Goal: Task Accomplishment & Management: Manage account settings

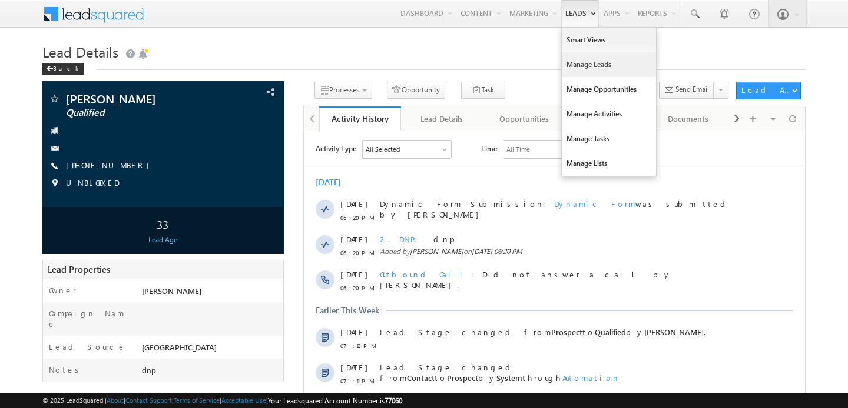
click at [566, 74] on link "Manage Leads" at bounding box center [608, 64] width 94 height 25
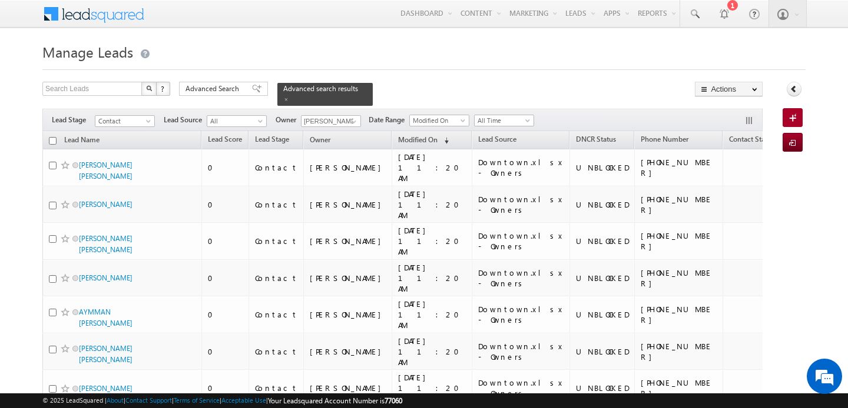
click at [52, 140] on input "checkbox" at bounding box center [53, 141] width 8 height 8
checkbox input "true"
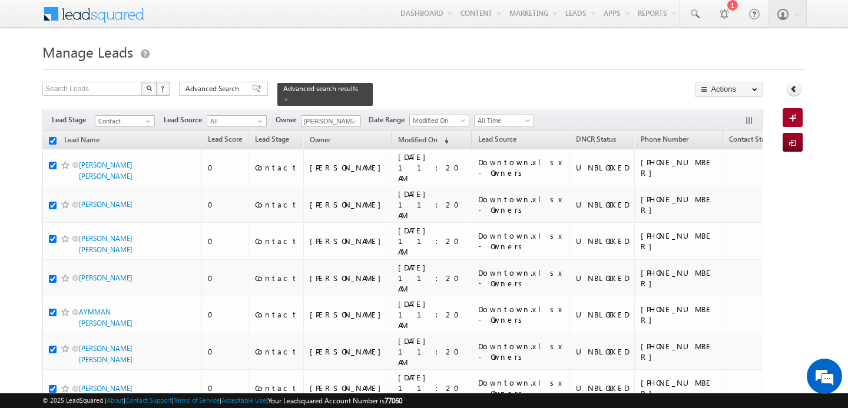
checkbox input "true"
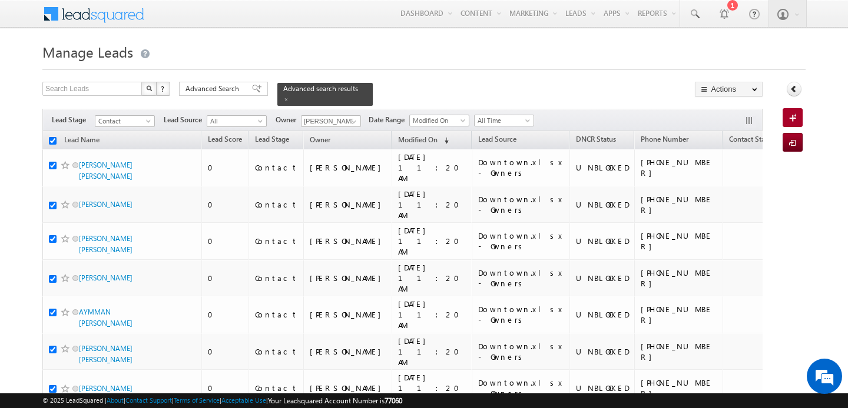
checkbox input "true"
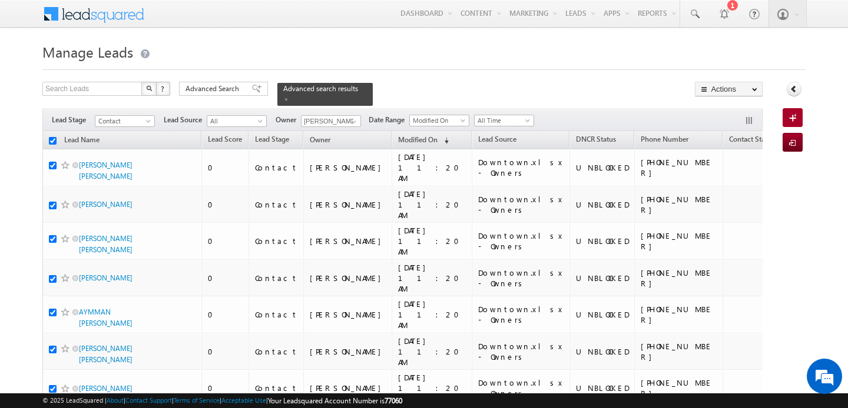
checkbox input "true"
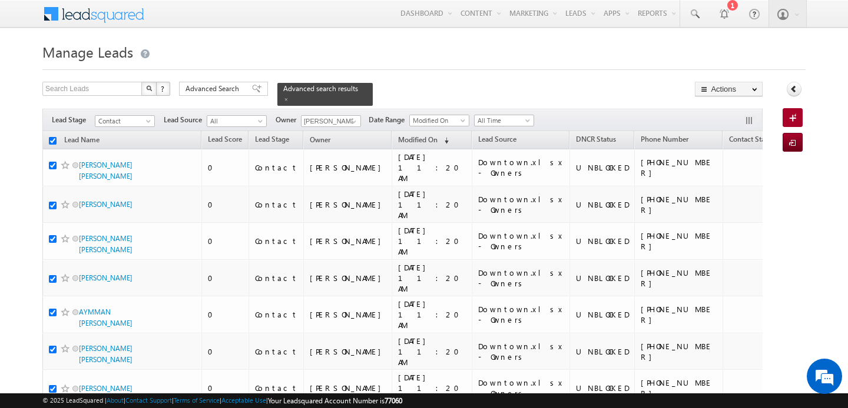
checkbox input "true"
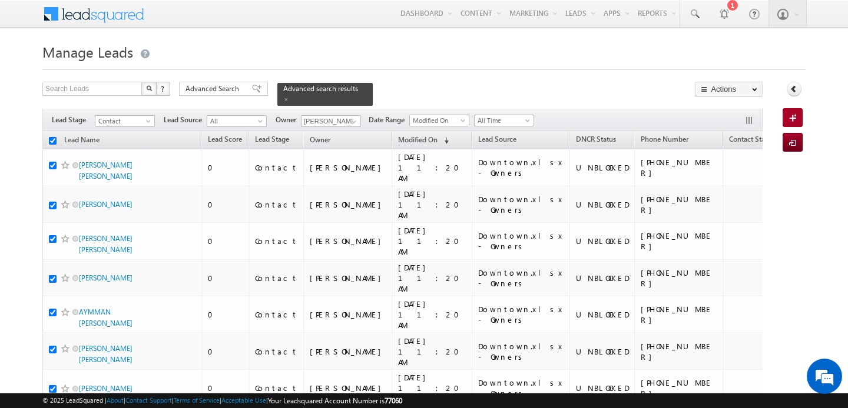
checkbox input "true"
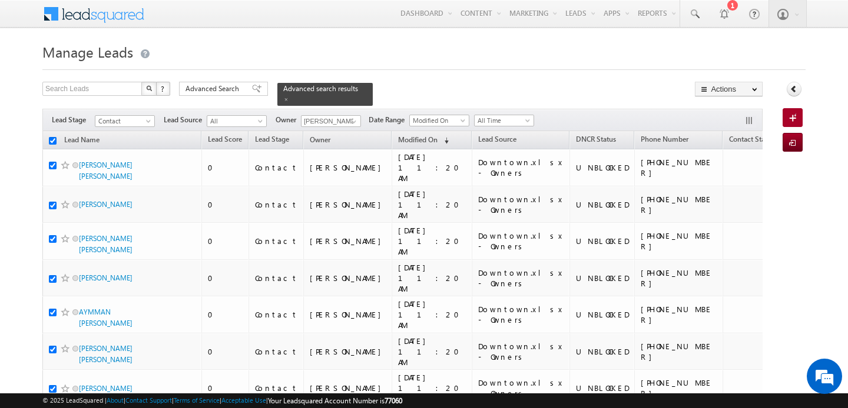
checkbox input "true"
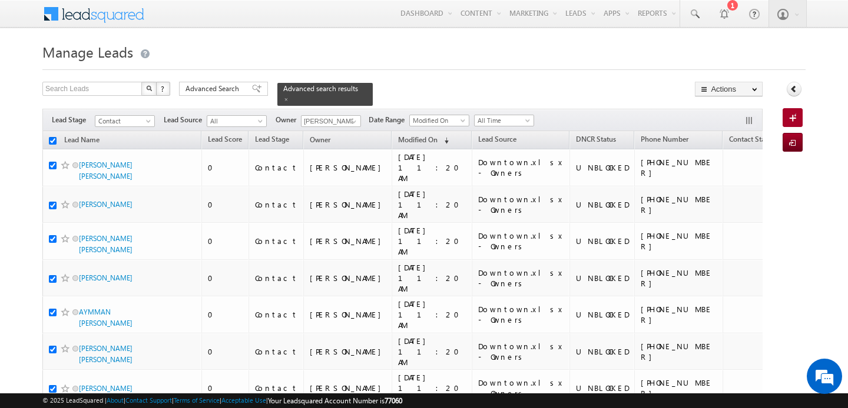
checkbox input "true"
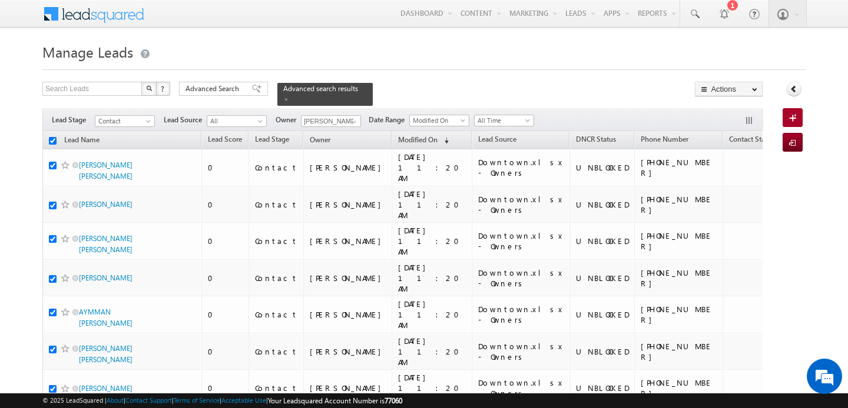
checkbox input "true"
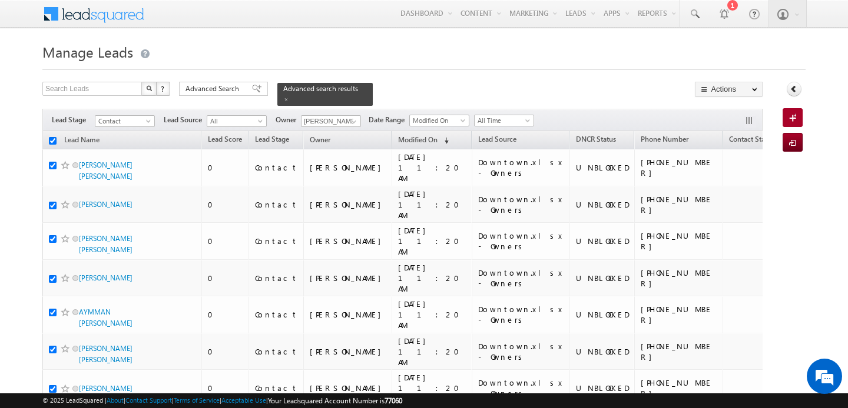
checkbox input "true"
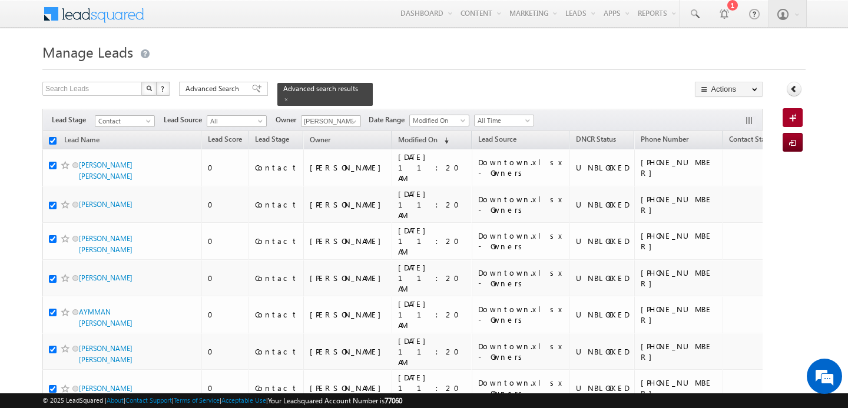
checkbox input "true"
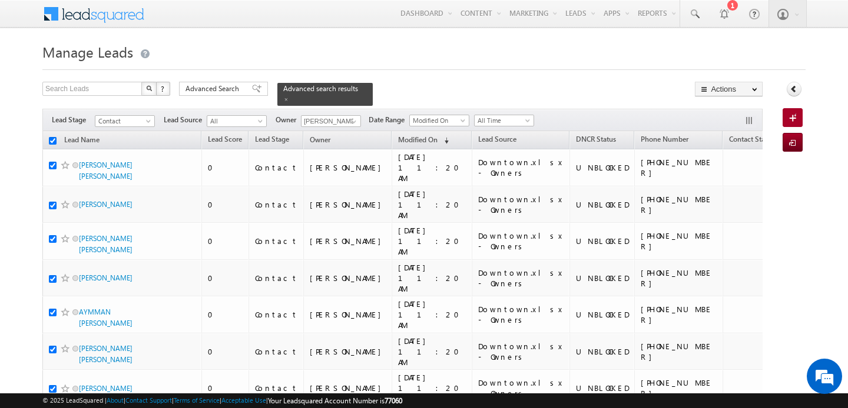
checkbox input "true"
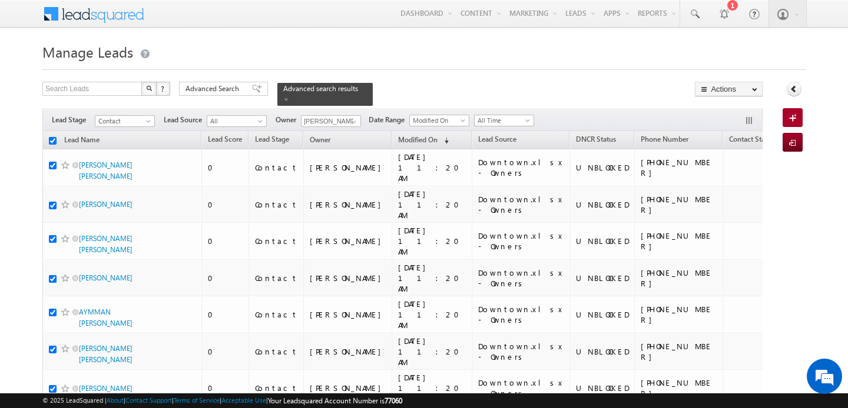
checkbox input "true"
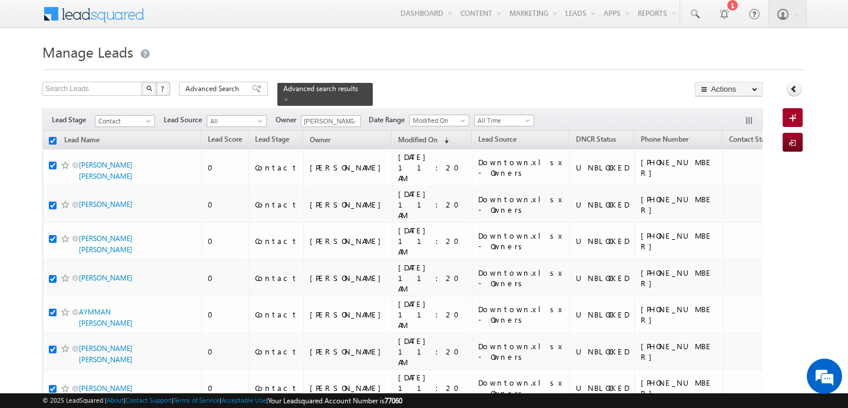
checkbox input "true"
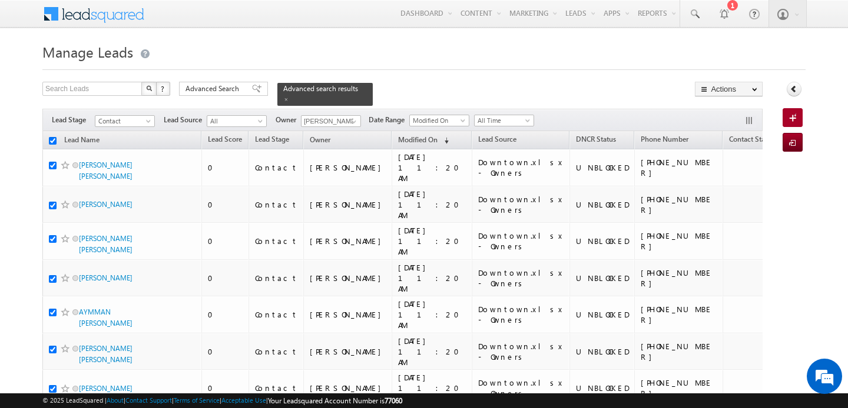
checkbox input "true"
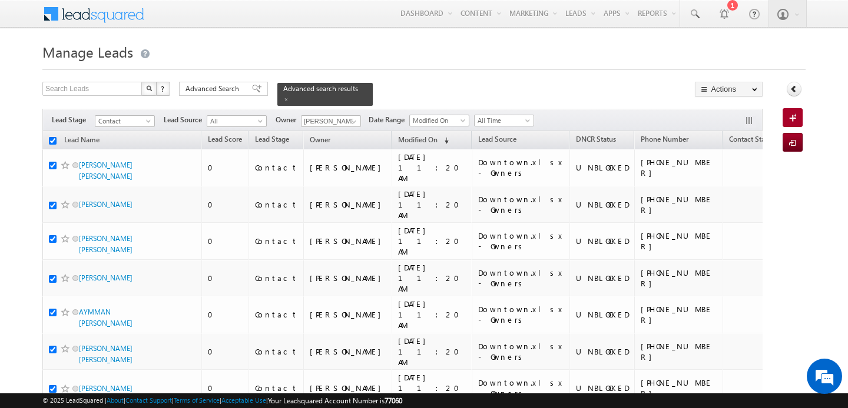
checkbox input "true"
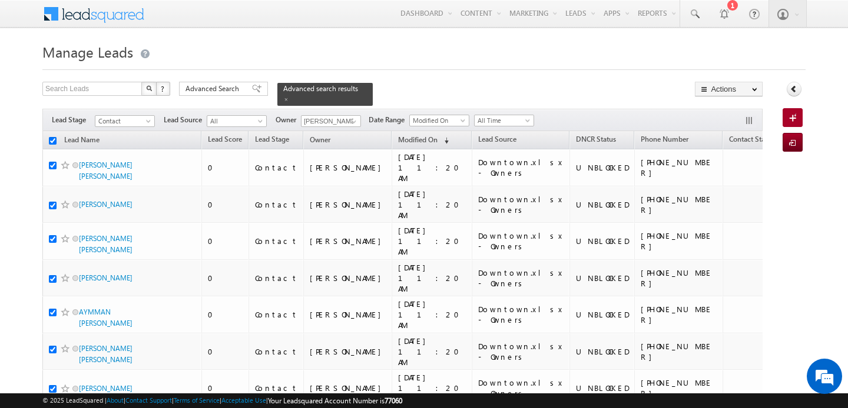
checkbox input "true"
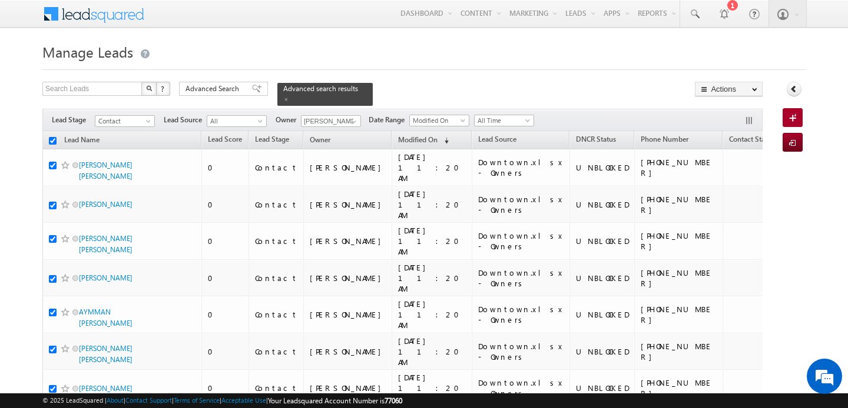
checkbox input "true"
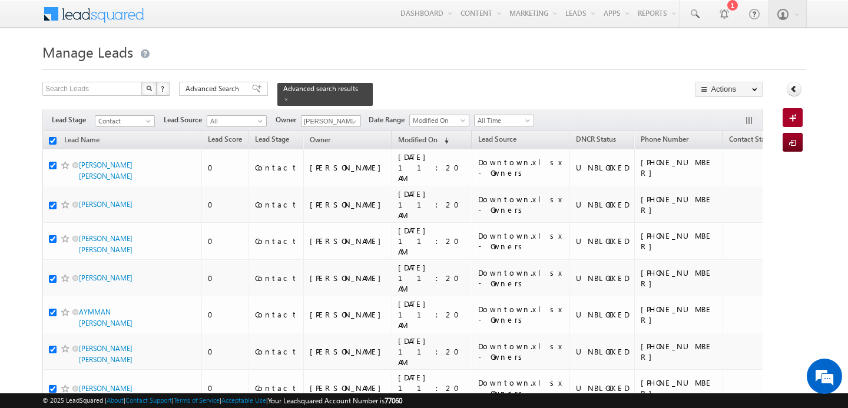
checkbox input "true"
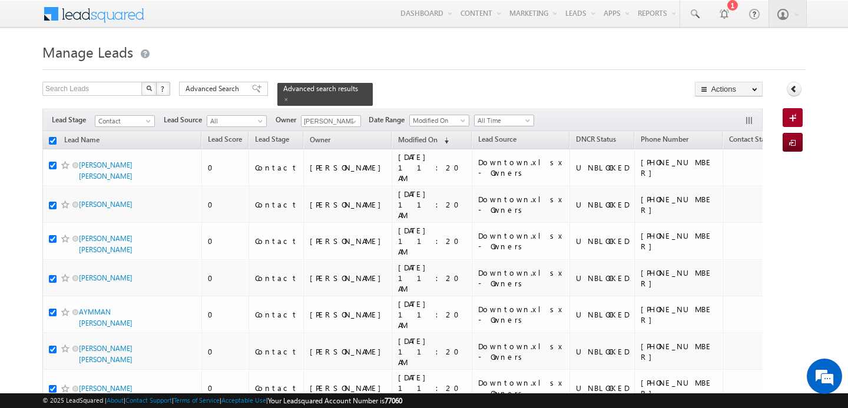
checkbox input "true"
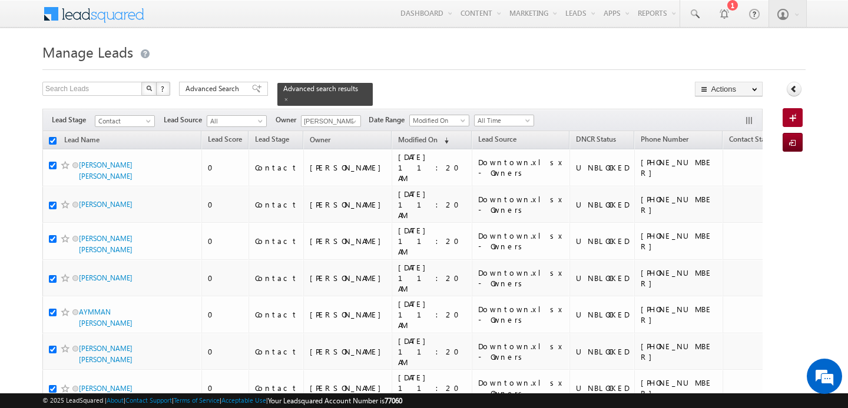
checkbox input "true"
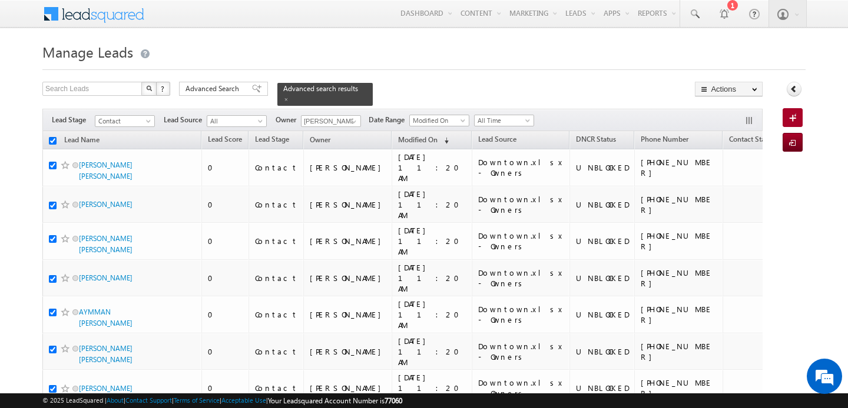
checkbox input "true"
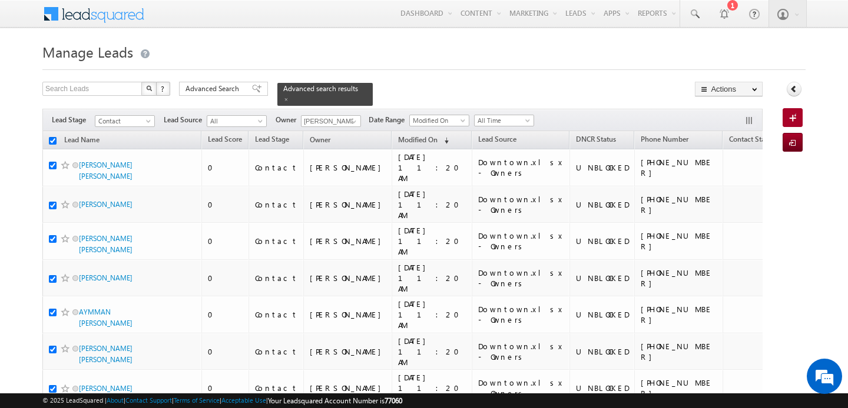
checkbox input "true"
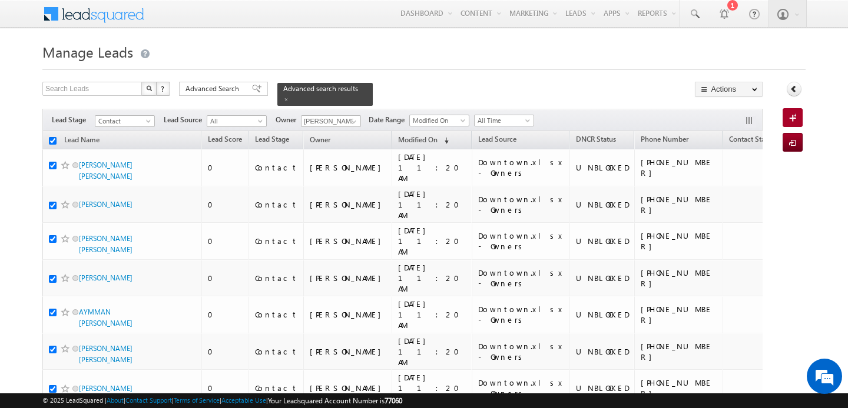
checkbox input "true"
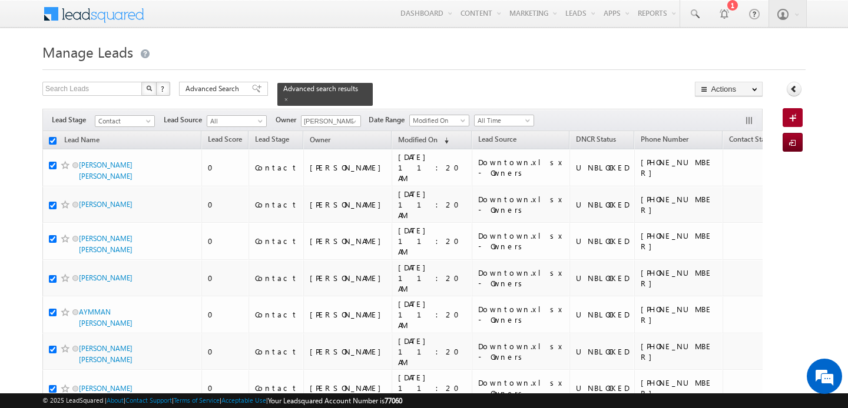
checkbox input "true"
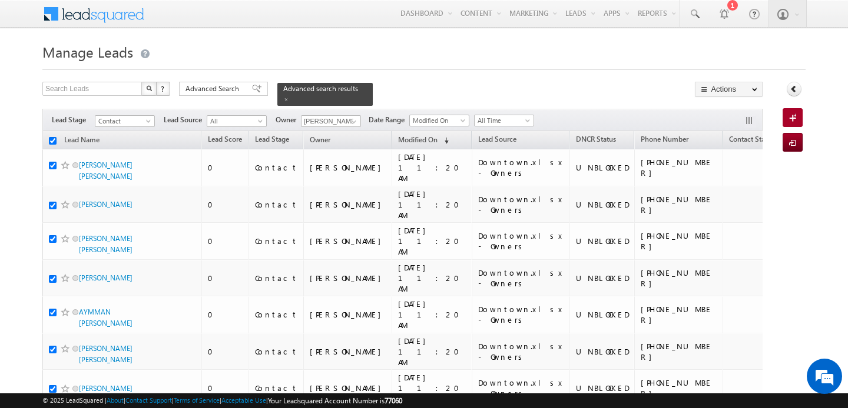
checkbox input "true"
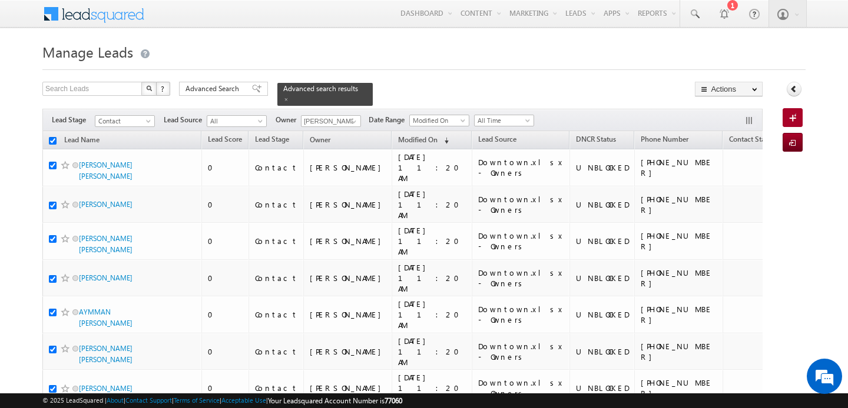
checkbox input "true"
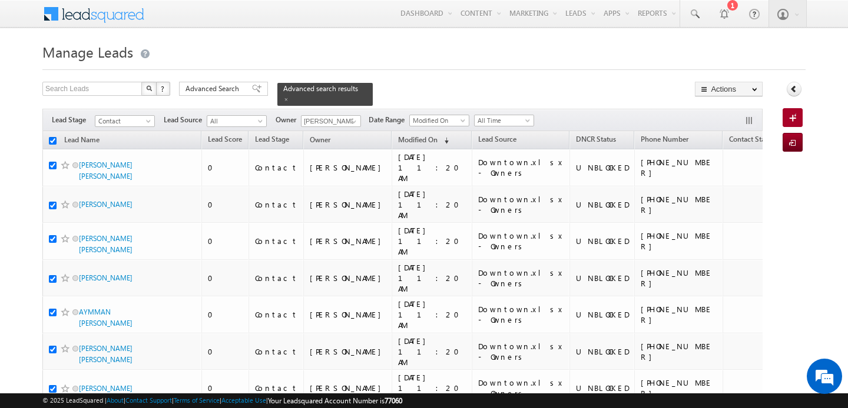
checkbox input "true"
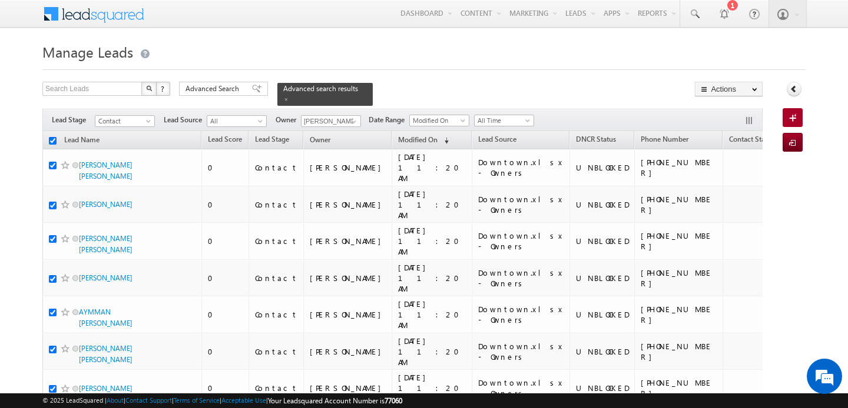
checkbox input "true"
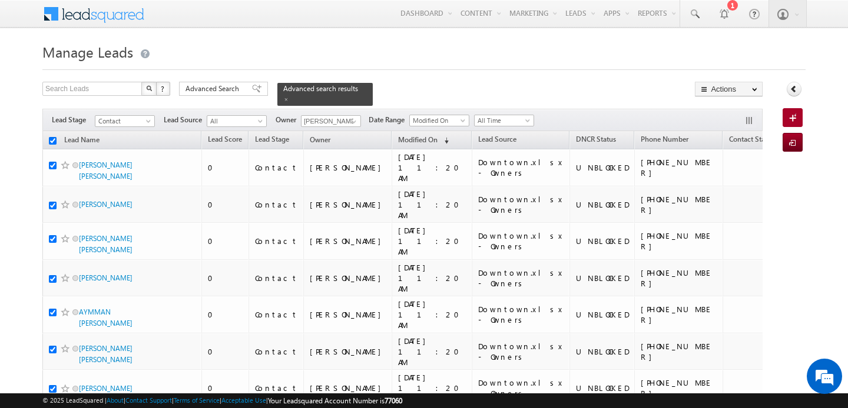
checkbox input "true"
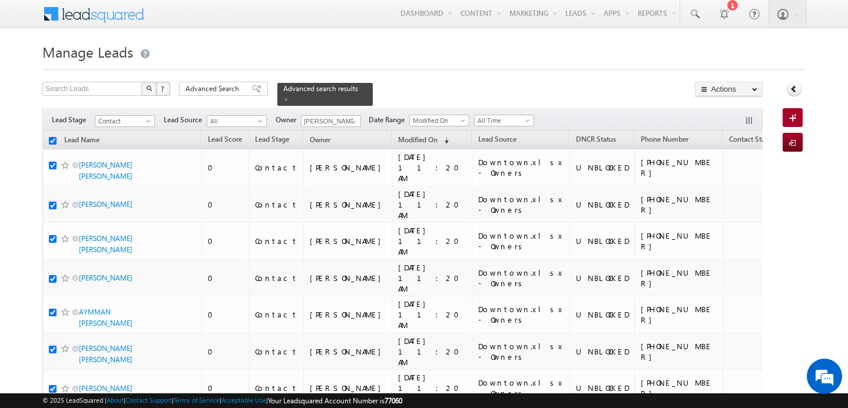
checkbox input "true"
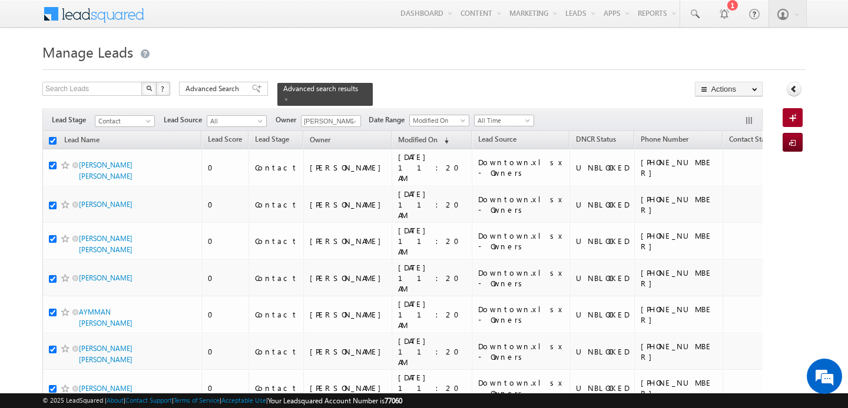
checkbox input "true"
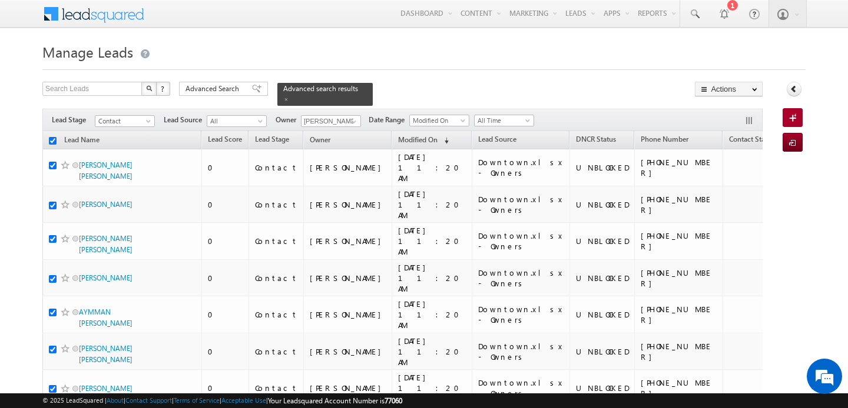
checkbox input "true"
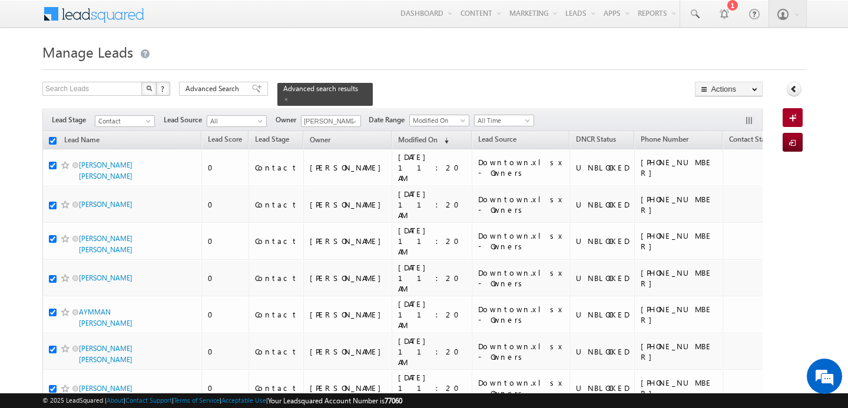
checkbox input "true"
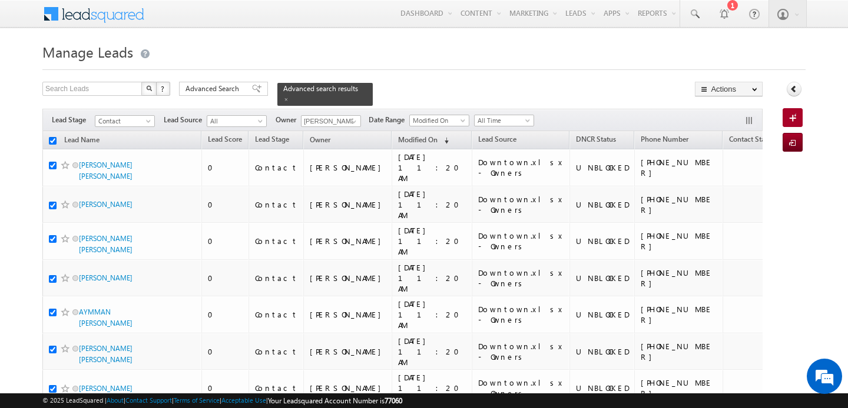
checkbox input "true"
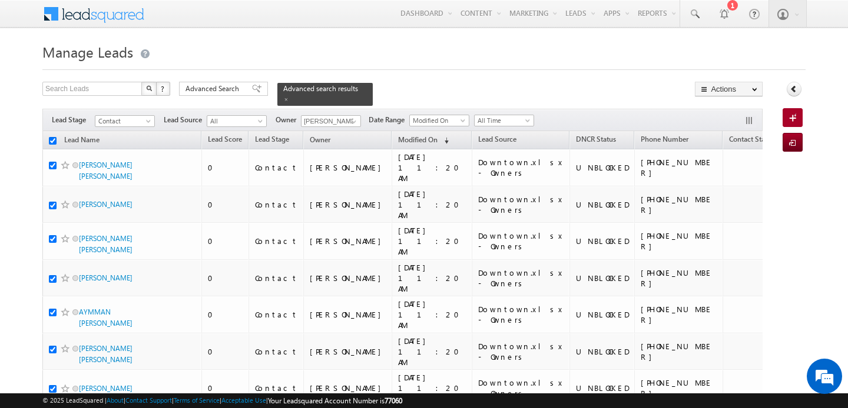
checkbox input "true"
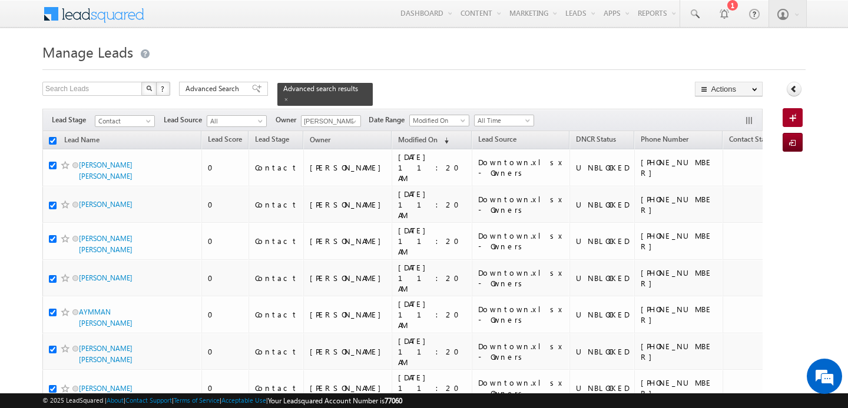
checkbox input "true"
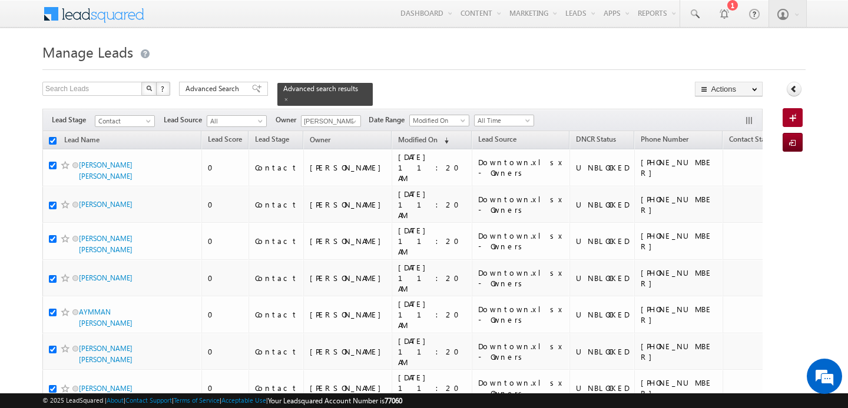
checkbox input "true"
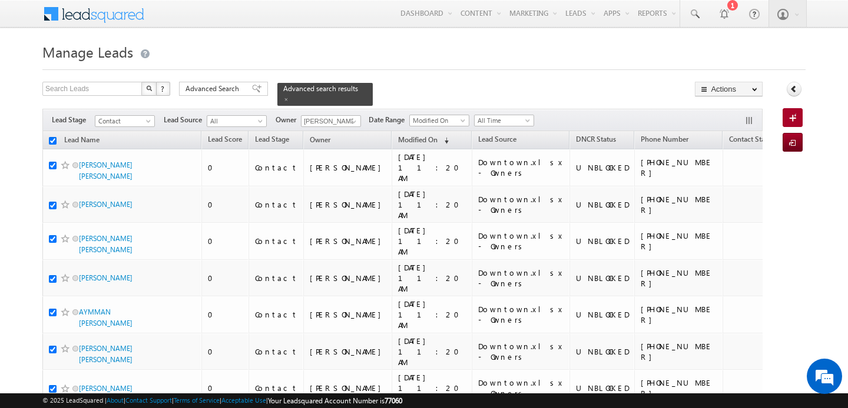
checkbox input "true"
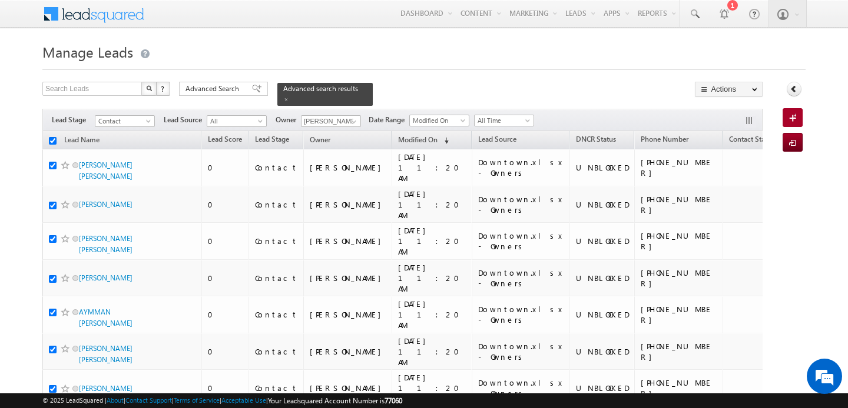
checkbox input "true"
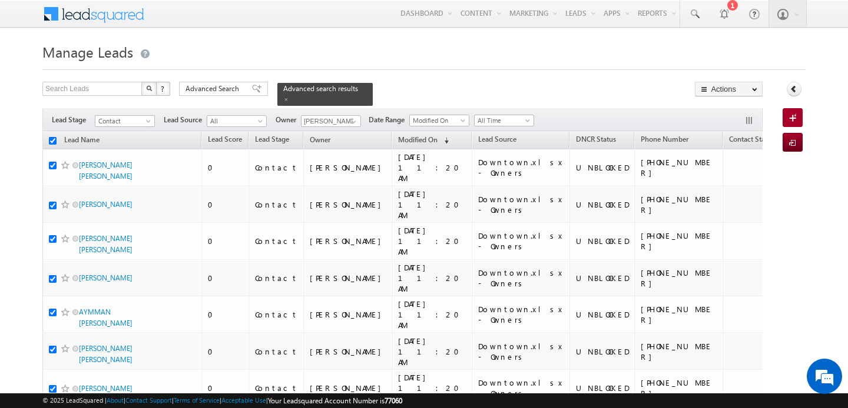
checkbox input "true"
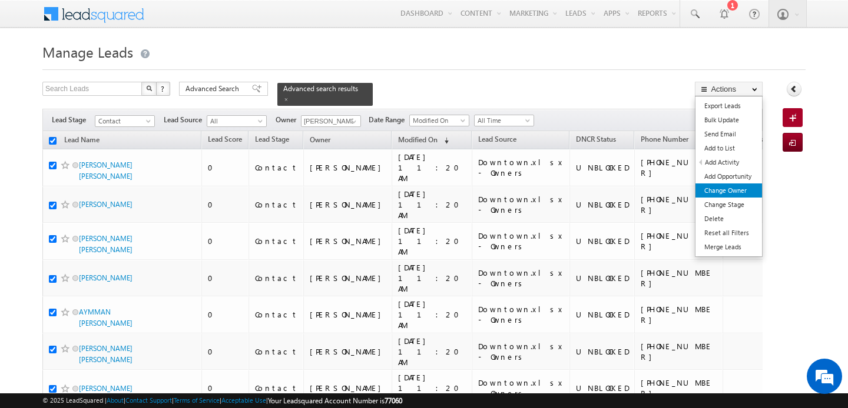
click at [725, 188] on link "Change Owner" at bounding box center [728, 191] width 67 height 14
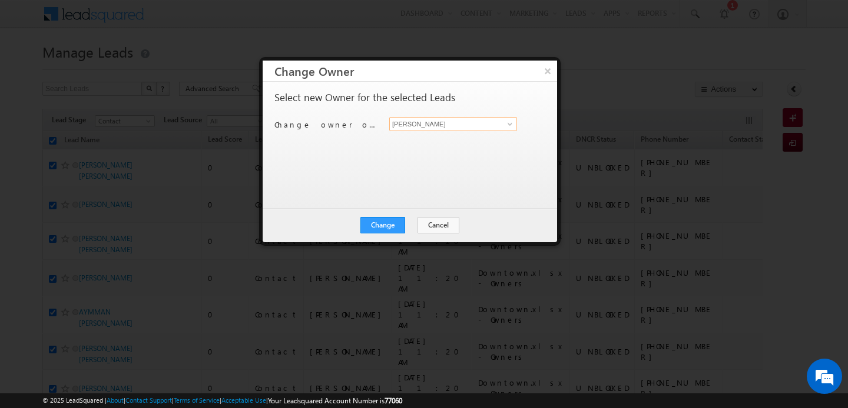
click at [416, 127] on input "[PERSON_NAME]" at bounding box center [453, 124] width 128 height 14
click at [414, 141] on link "MEHFOOZA MEMON mehfooza.memon@indglobal.ae" at bounding box center [453, 142] width 128 height 22
click at [403, 225] on button "Change" at bounding box center [382, 225] width 45 height 16
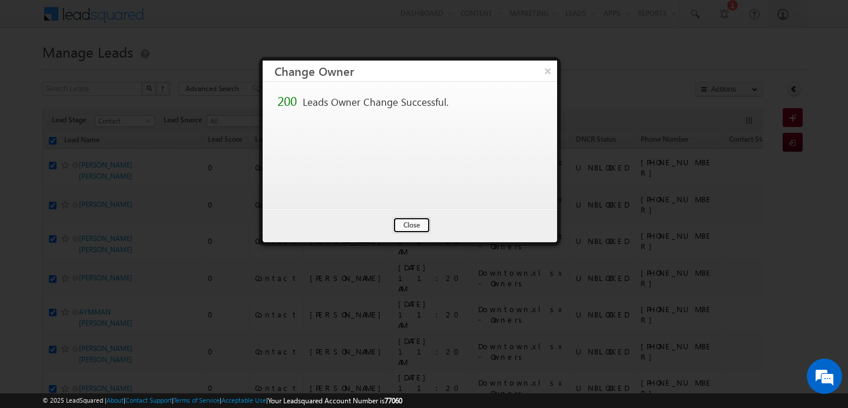
click at [403, 225] on button "Close" at bounding box center [412, 225] width 38 height 16
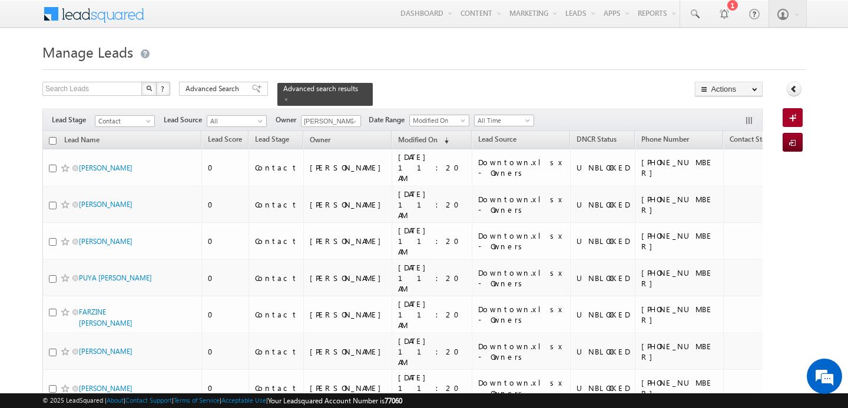
click at [54, 142] on input "checkbox" at bounding box center [53, 141] width 8 height 8
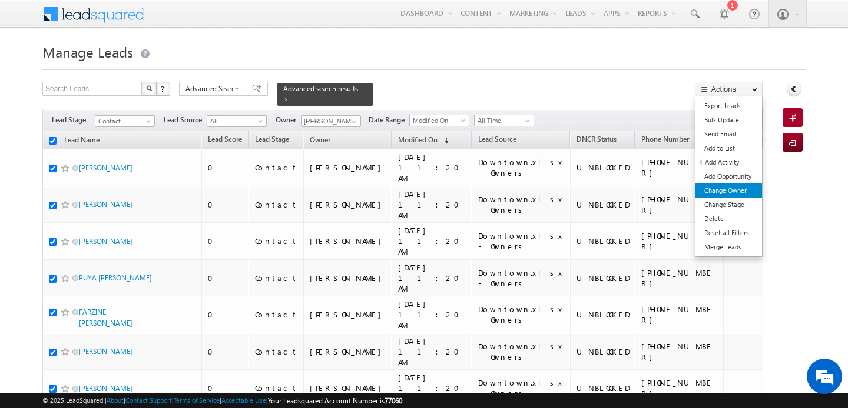
click at [744, 187] on link "Change Owner" at bounding box center [728, 191] width 67 height 14
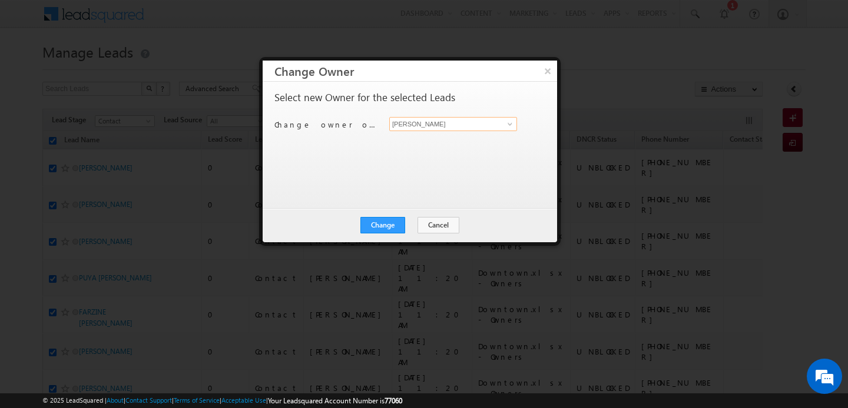
click at [464, 123] on input "[PERSON_NAME]" at bounding box center [453, 124] width 128 height 14
click at [450, 145] on span "anand.pandey@indglobal.ae" at bounding box center [447, 147] width 106 height 9
click at [387, 225] on button "Change" at bounding box center [382, 225] width 45 height 16
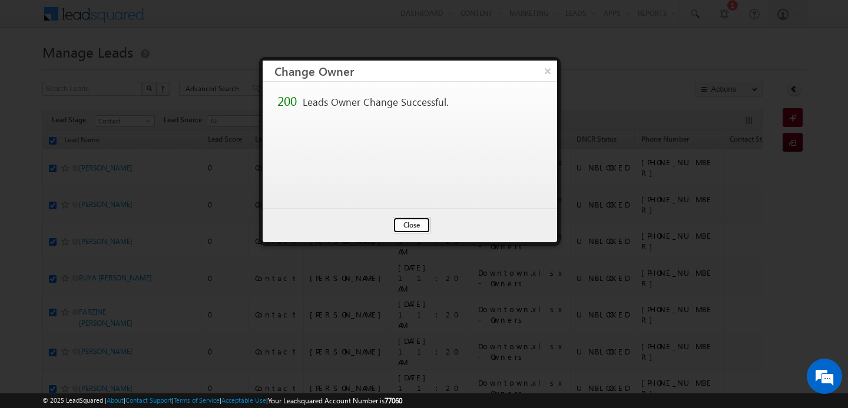
click at [408, 228] on button "Close" at bounding box center [412, 225] width 38 height 16
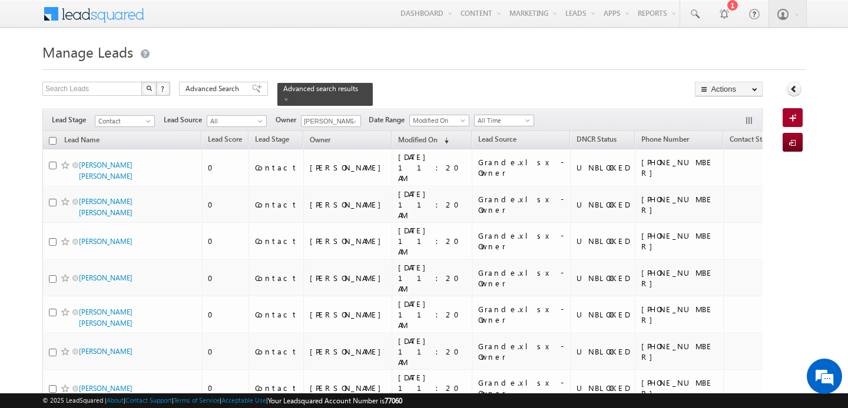
click at [54, 141] on input "checkbox" at bounding box center [53, 141] width 8 height 8
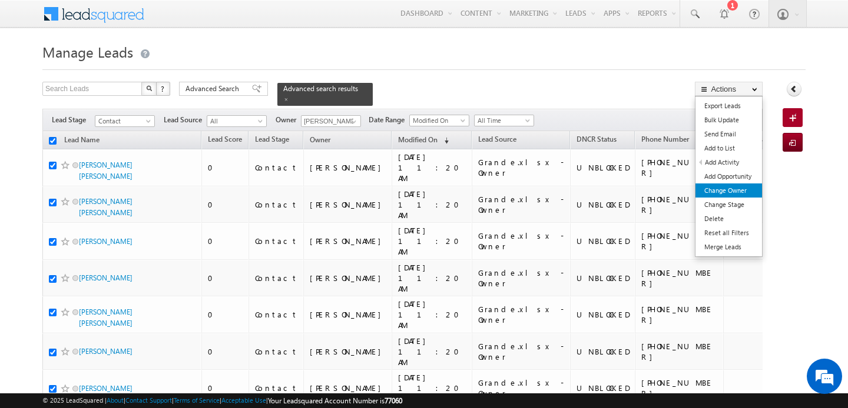
click at [720, 190] on link "Change Owner" at bounding box center [728, 191] width 67 height 14
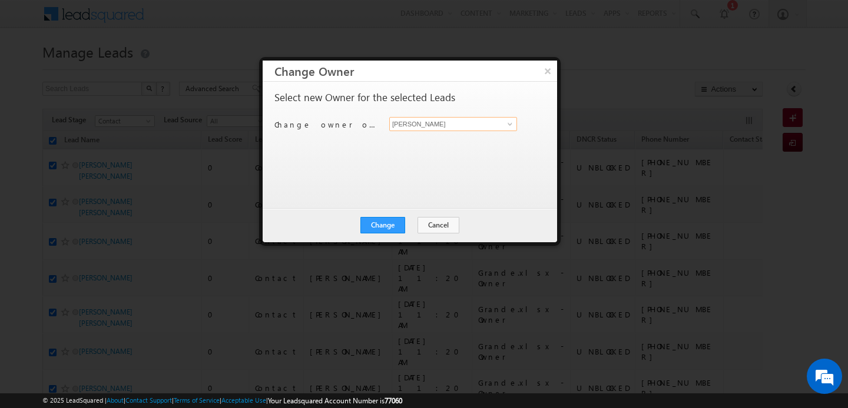
click at [457, 123] on input "[PERSON_NAME]" at bounding box center [453, 124] width 128 height 14
click at [451, 144] on span "subham.modak@indglobal.ae" at bounding box center [447, 147] width 106 height 9
click at [401, 216] on div "Change Cancel Close" at bounding box center [409, 225] width 294 height 34
click at [400, 223] on button "Change" at bounding box center [382, 225] width 45 height 16
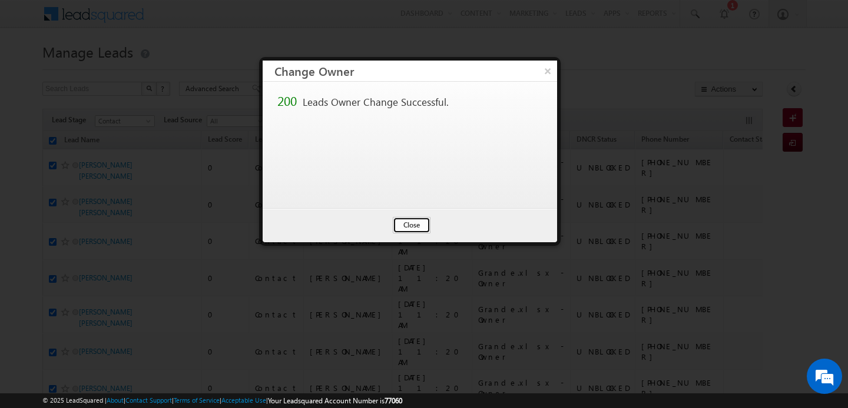
click at [414, 220] on button "Close" at bounding box center [412, 225] width 38 height 16
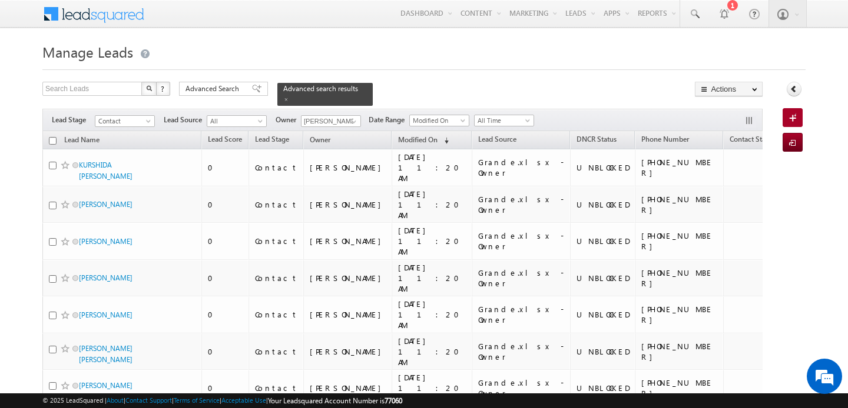
click at [54, 141] on input "checkbox" at bounding box center [53, 141] width 8 height 8
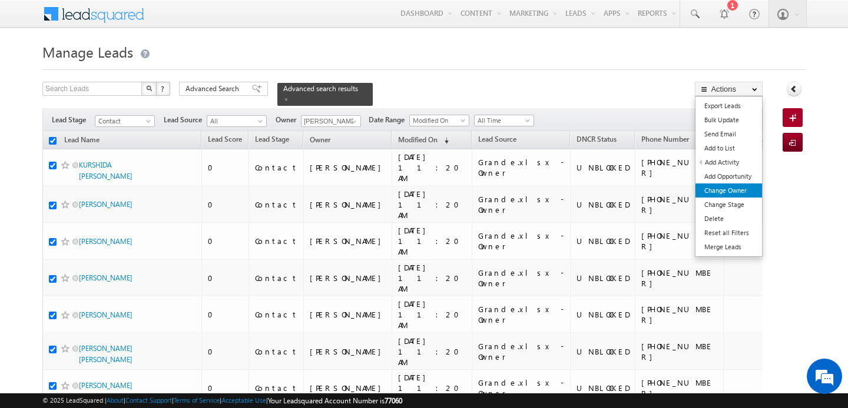
click at [722, 185] on link "Change Owner" at bounding box center [728, 191] width 67 height 14
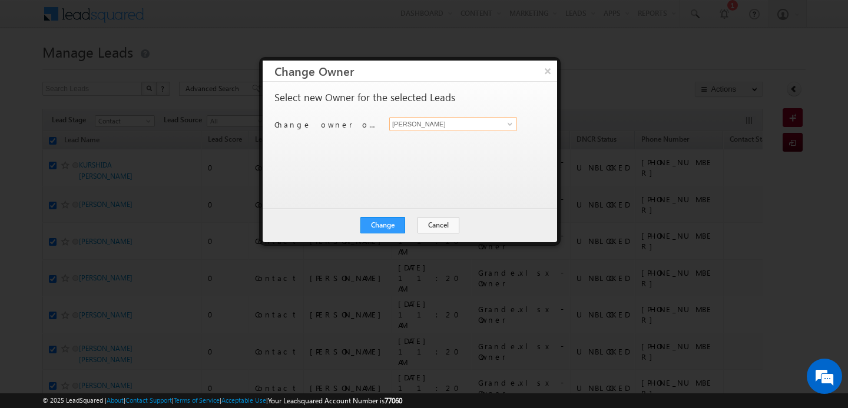
click at [431, 124] on input "[PERSON_NAME]" at bounding box center [453, 124] width 128 height 14
click at [423, 152] on link "Disha Chouhan disha.chouhan@indglobal.ae" at bounding box center [453, 142] width 127 height 21
click at [394, 218] on button "Change" at bounding box center [382, 225] width 45 height 16
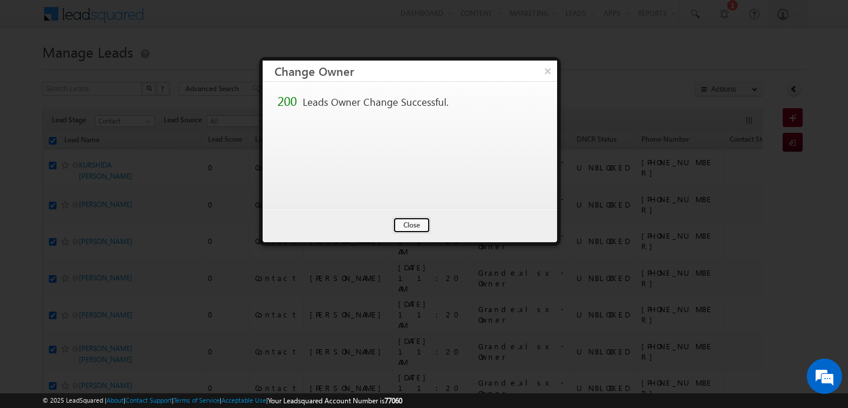
click at [408, 218] on button "Close" at bounding box center [412, 225] width 38 height 16
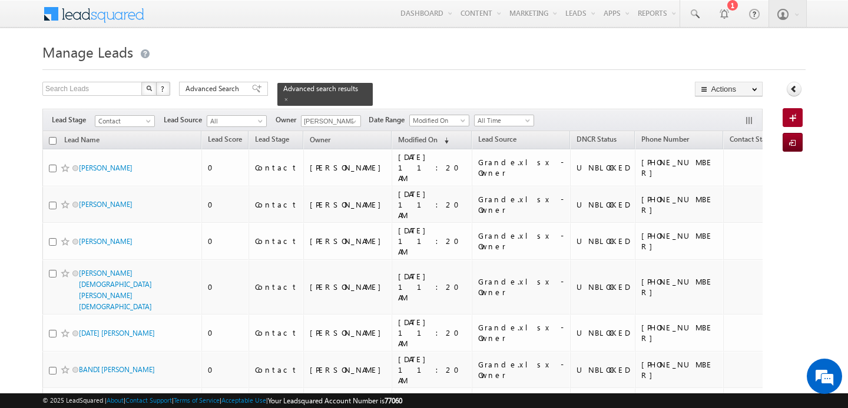
click at [53, 141] on input "checkbox" at bounding box center [53, 141] width 8 height 8
checkbox input "true"
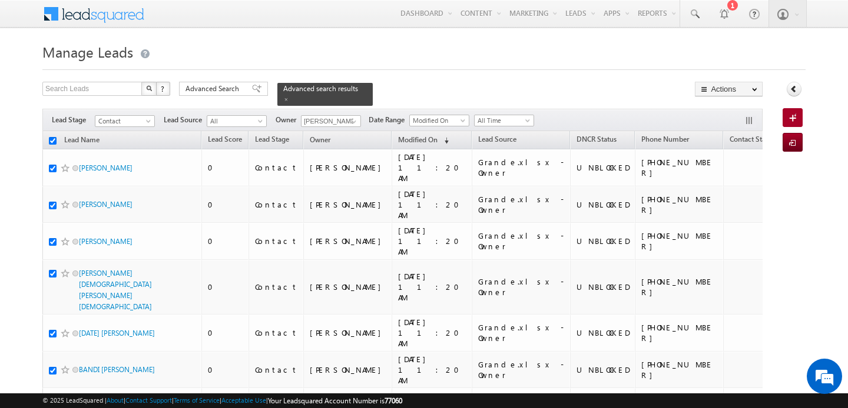
checkbox input "true"
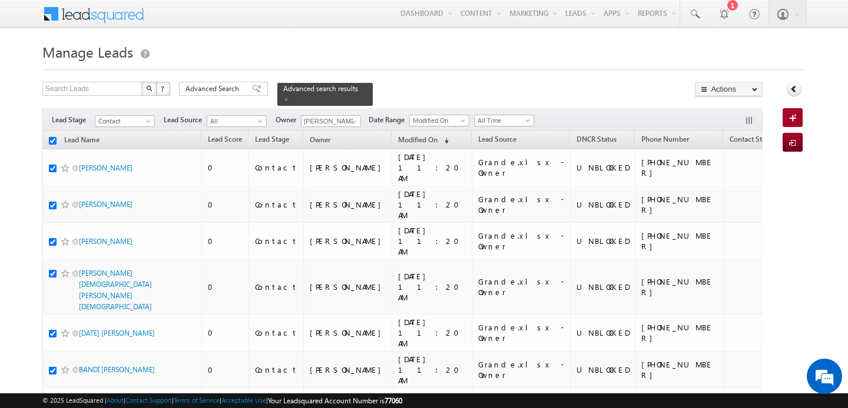
checkbox input "true"
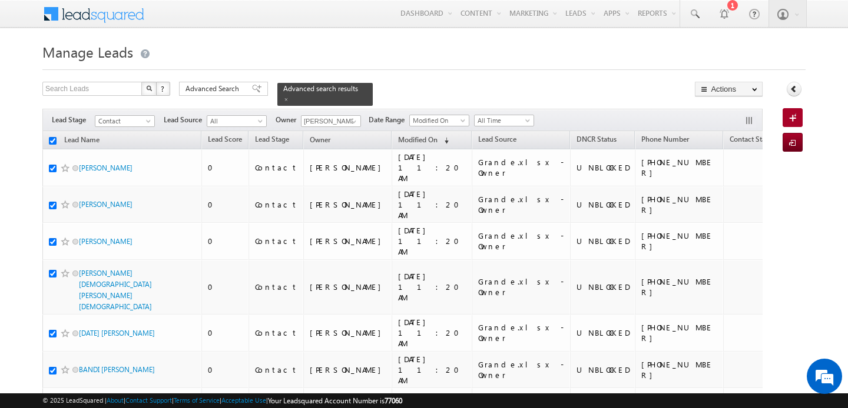
checkbox input "true"
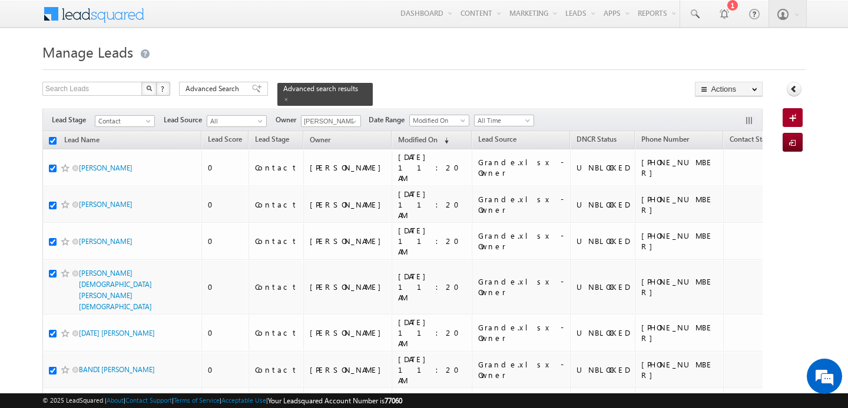
checkbox input "true"
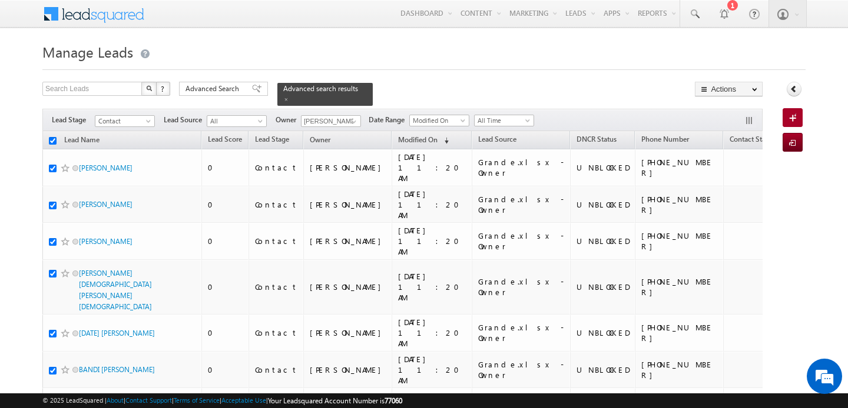
checkbox input "true"
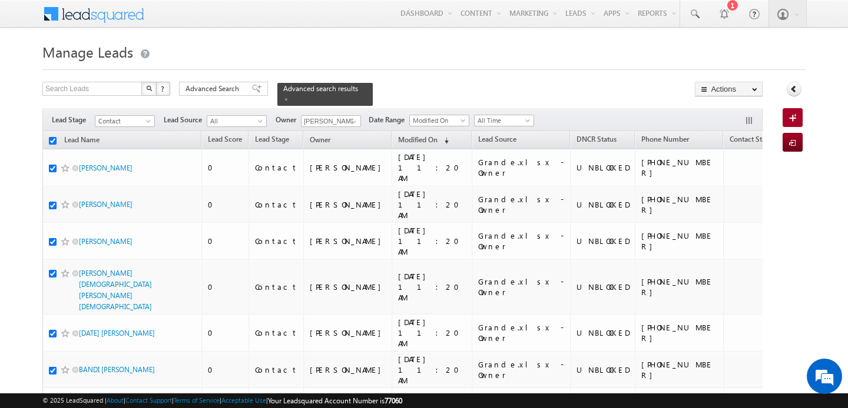
checkbox input "true"
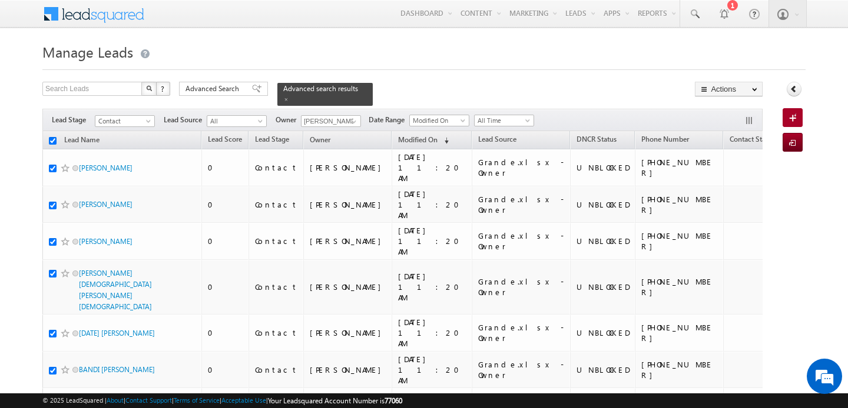
checkbox input "true"
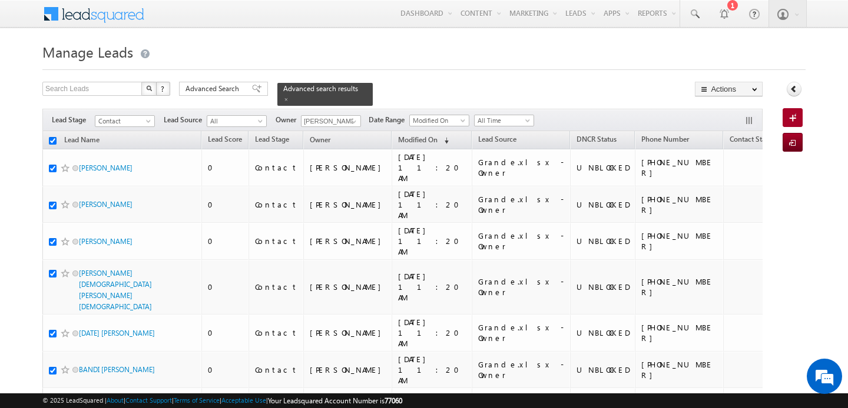
checkbox input "true"
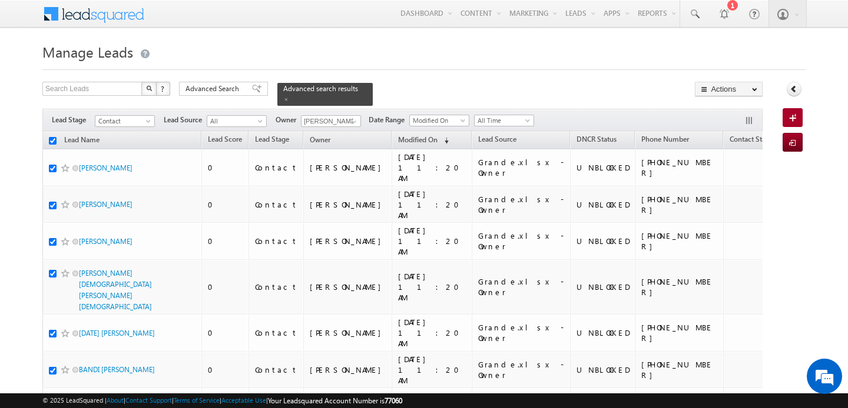
checkbox input "true"
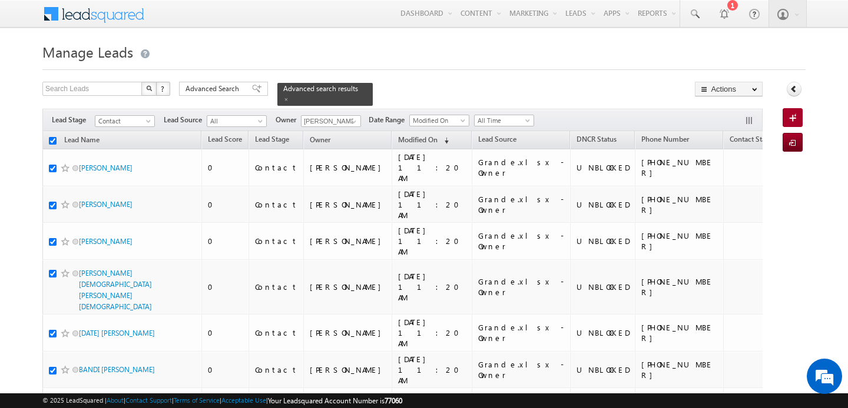
checkbox input "true"
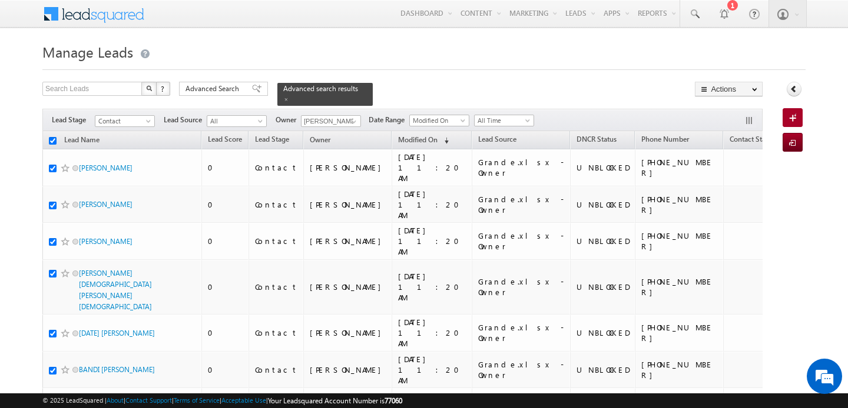
checkbox input "true"
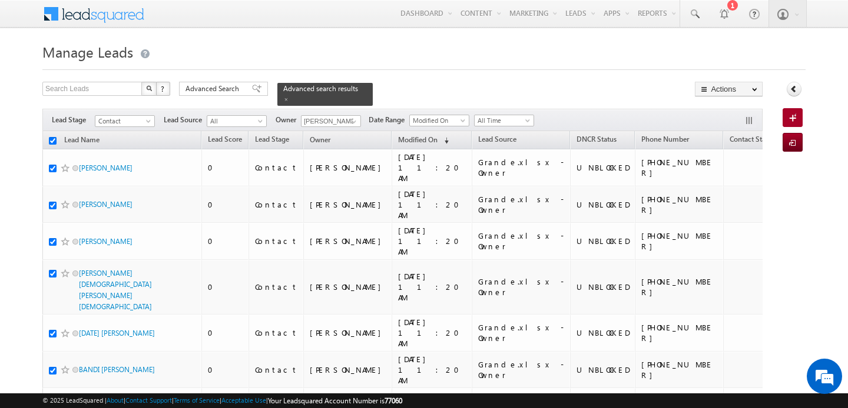
checkbox input "true"
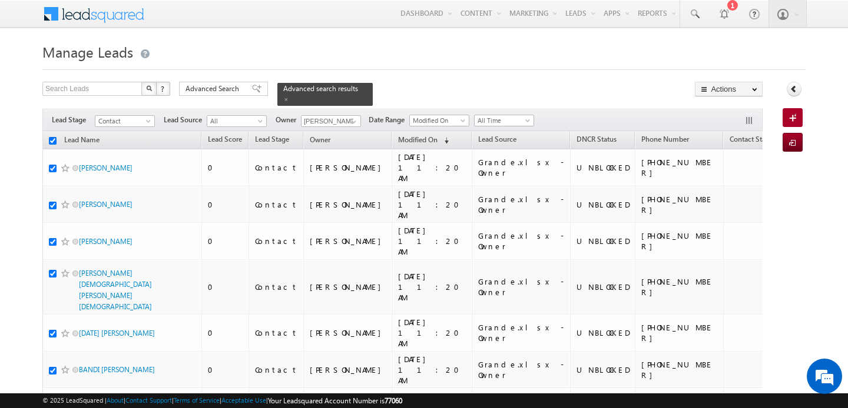
checkbox input "true"
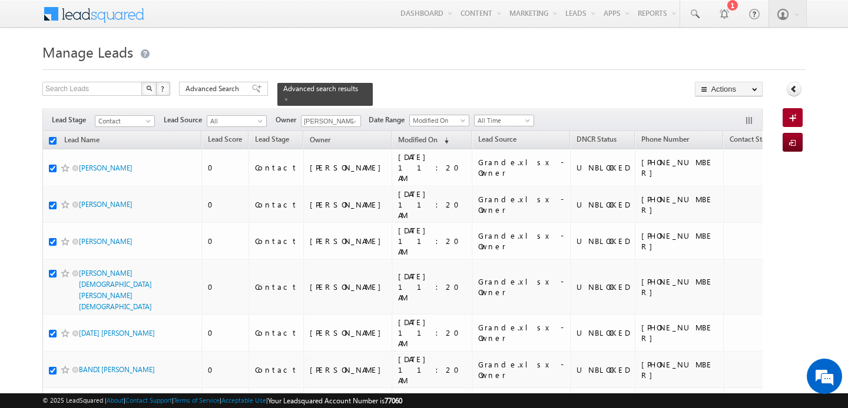
checkbox input "true"
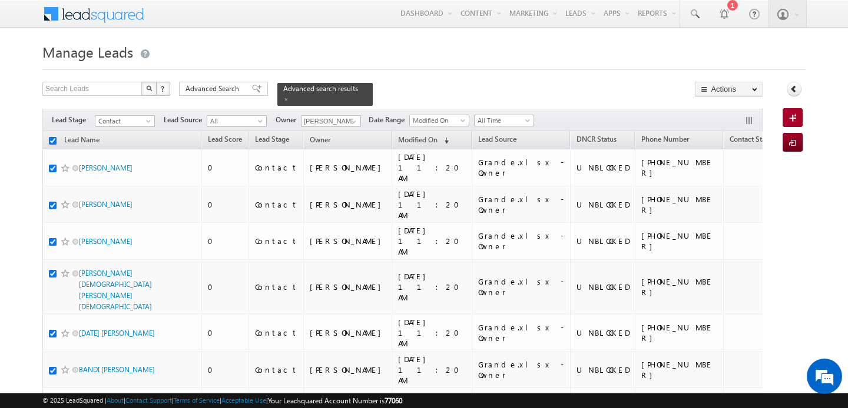
checkbox input "true"
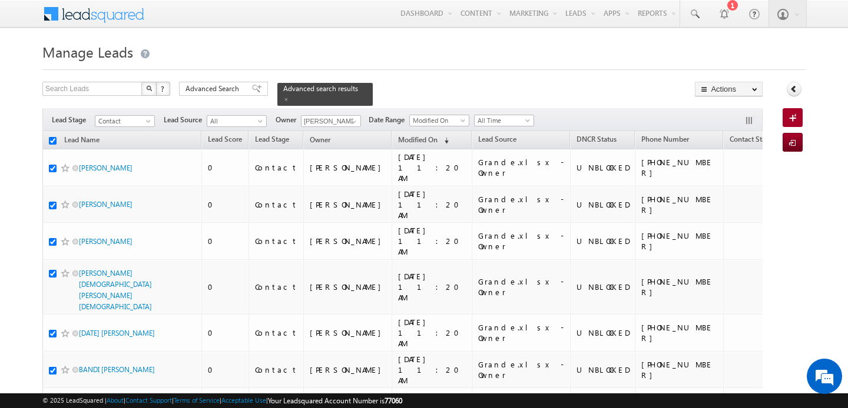
checkbox input "true"
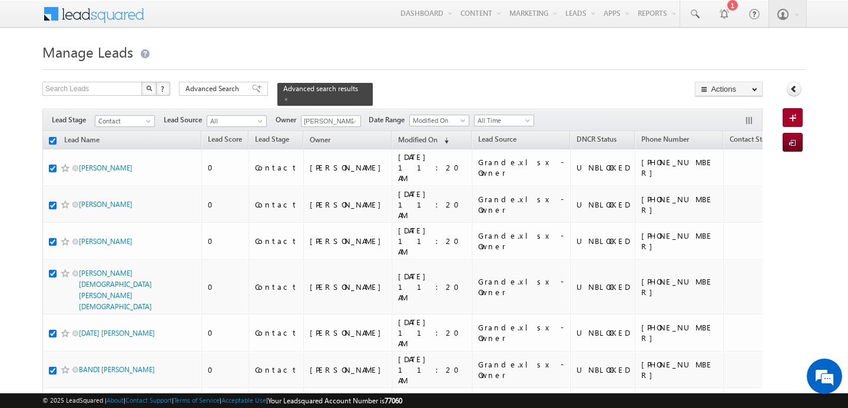
checkbox input "true"
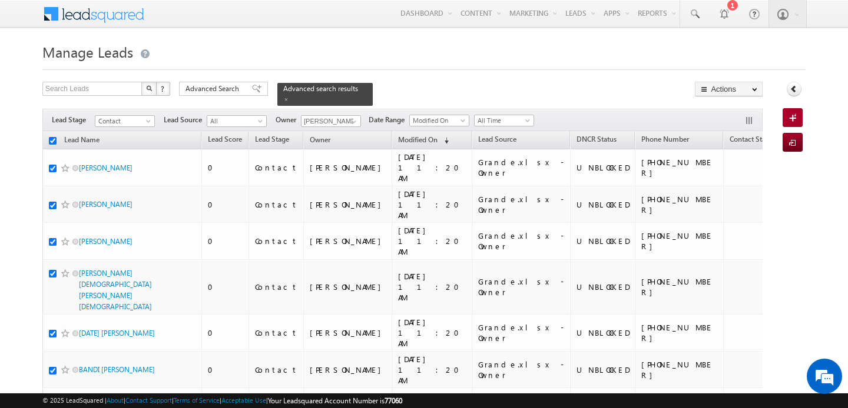
checkbox input "true"
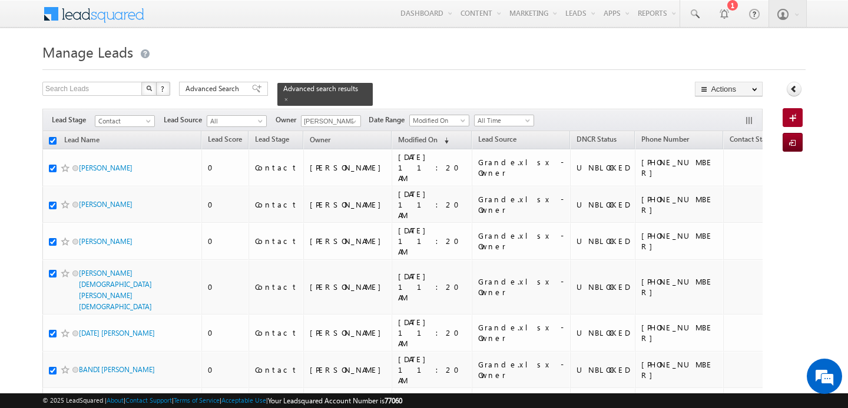
checkbox input "true"
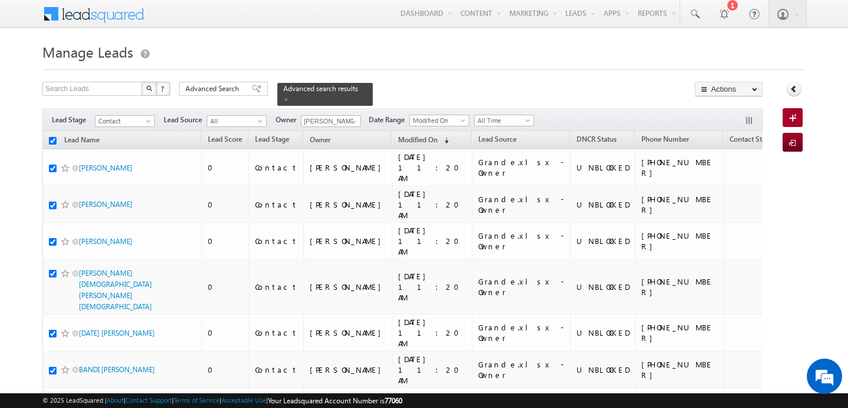
checkbox input "true"
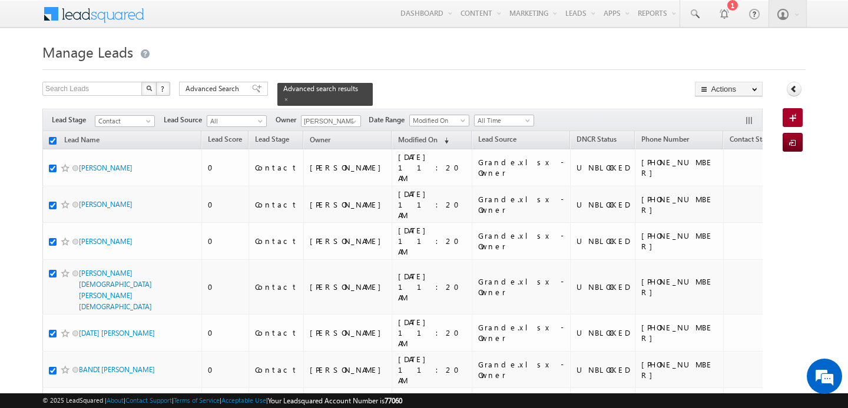
checkbox input "true"
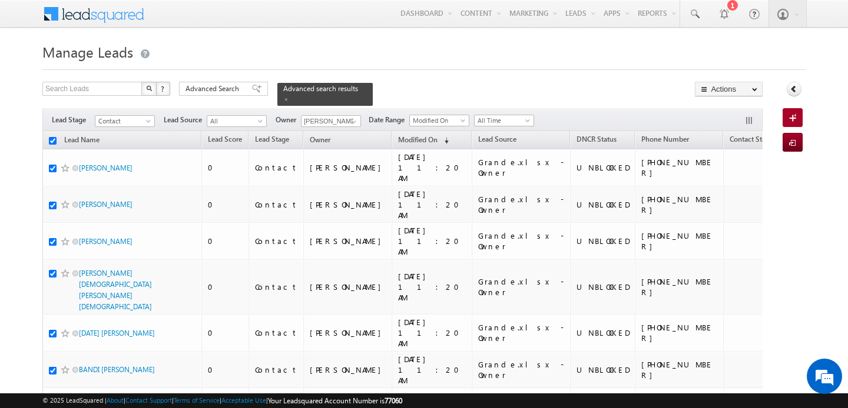
checkbox input "true"
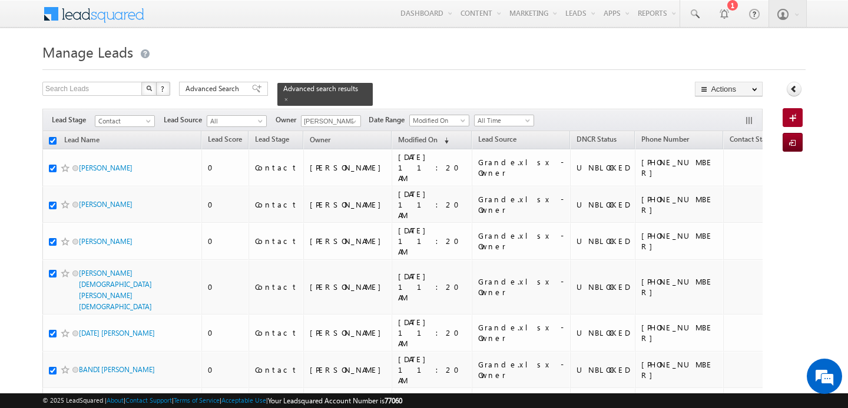
checkbox input "true"
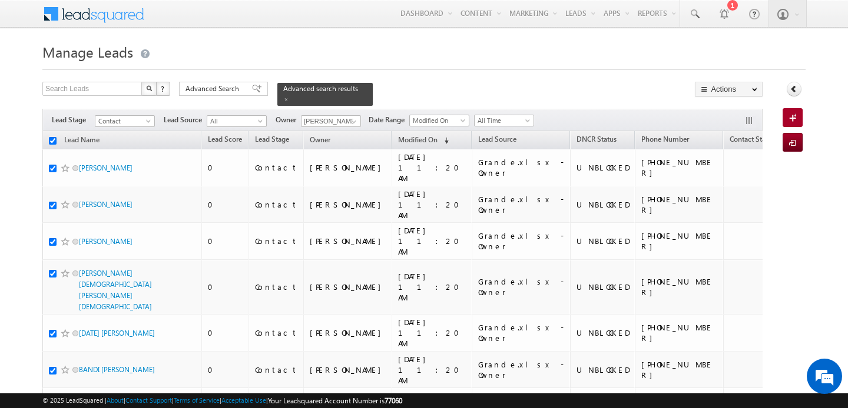
checkbox input "true"
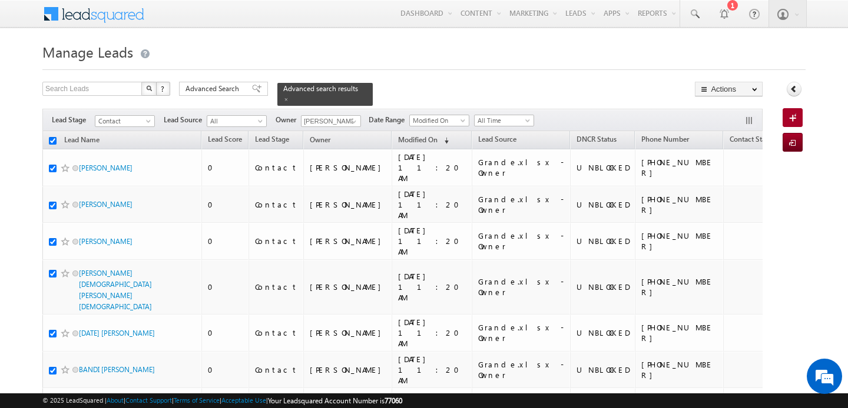
checkbox input "true"
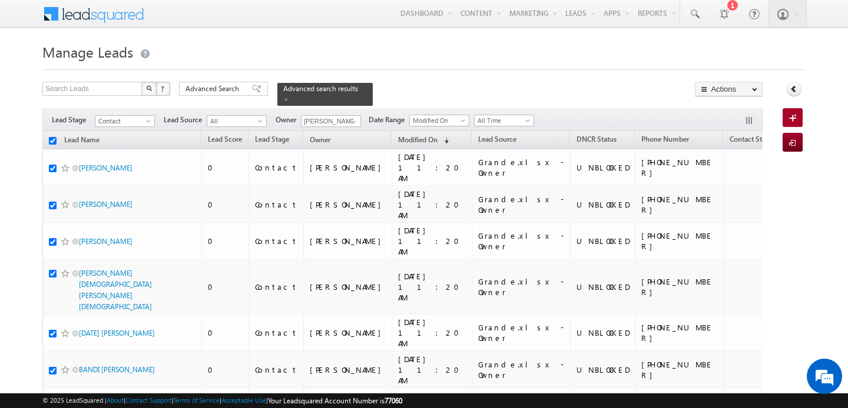
checkbox input "true"
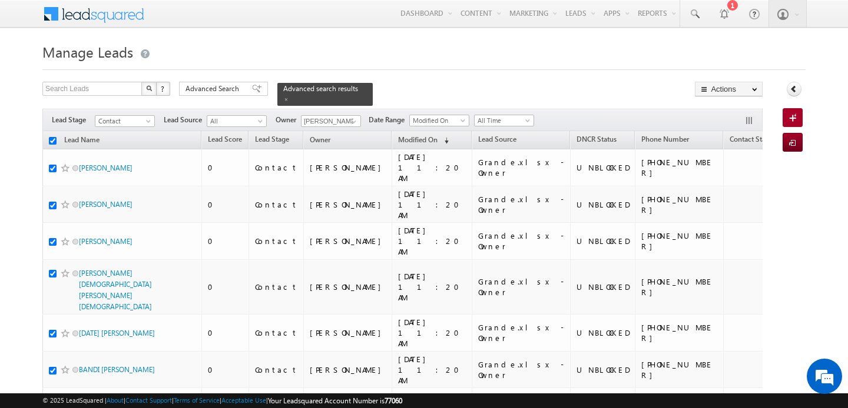
checkbox input "true"
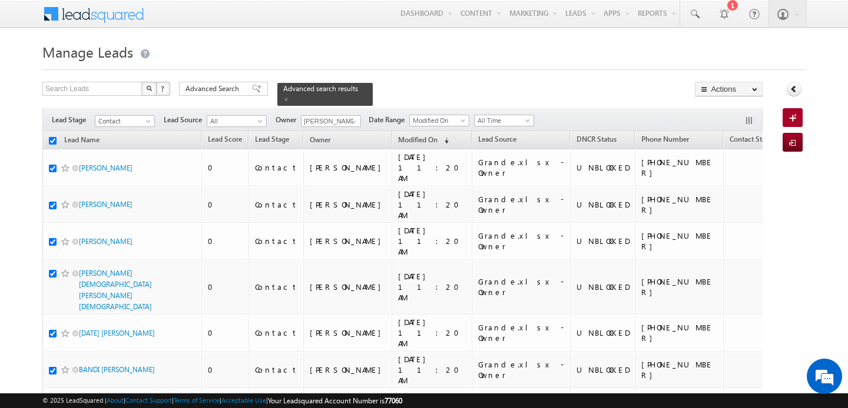
checkbox input "true"
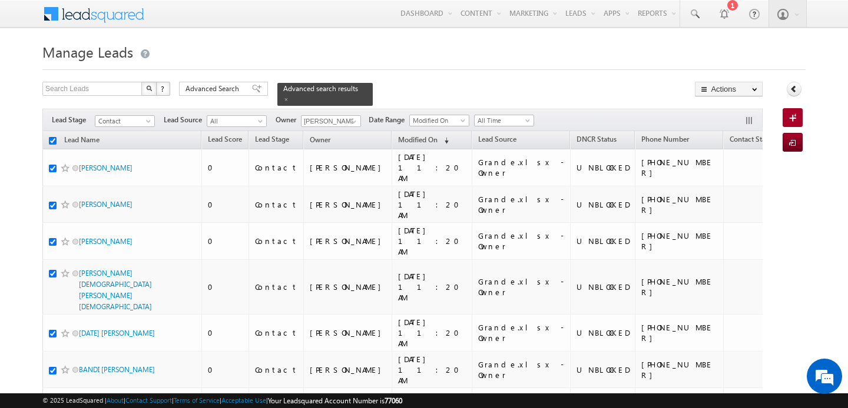
checkbox input "true"
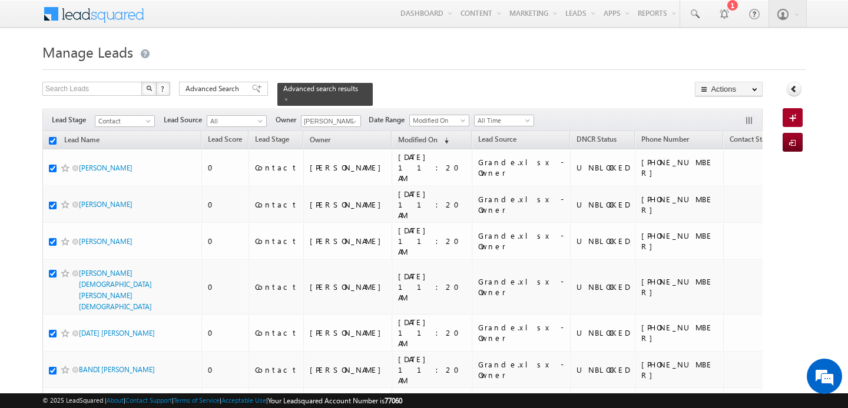
checkbox input "true"
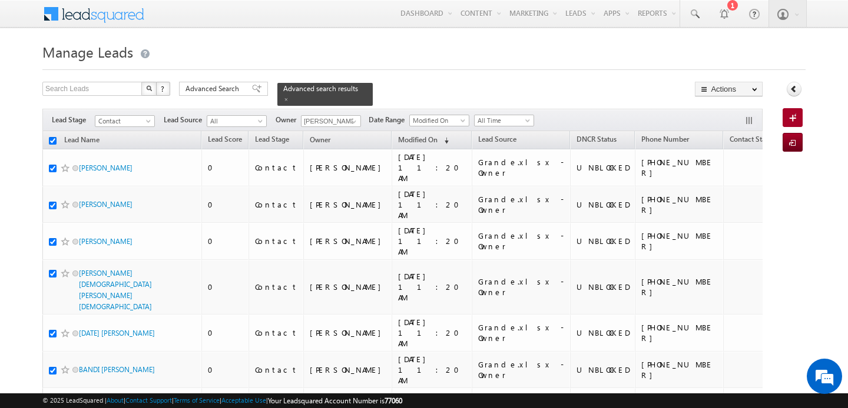
checkbox input "true"
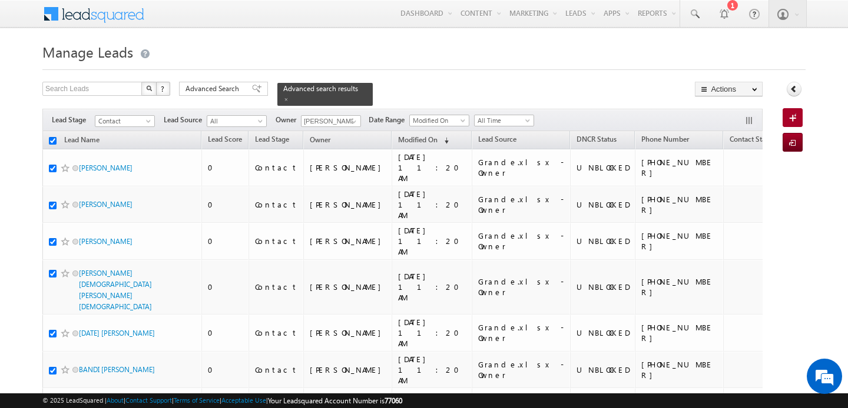
checkbox input "true"
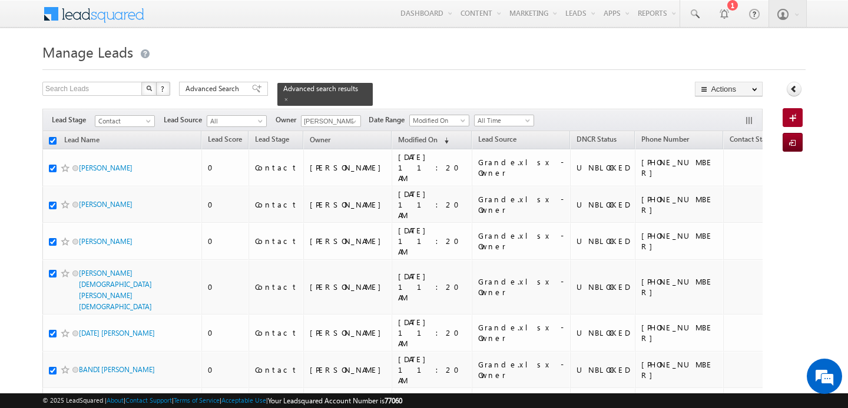
checkbox input "true"
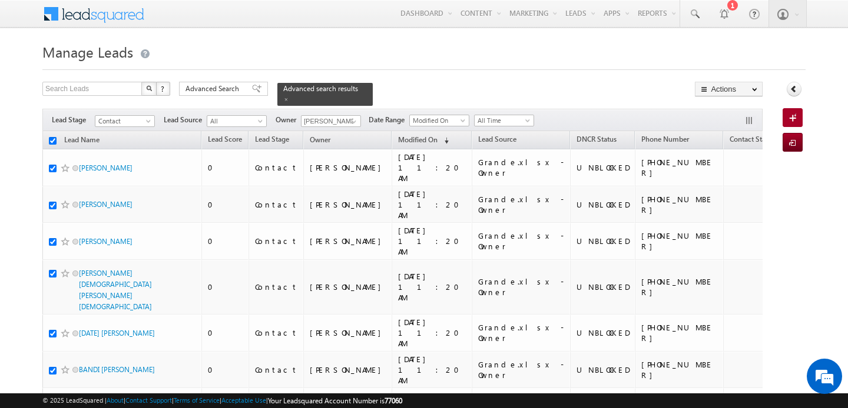
checkbox input "true"
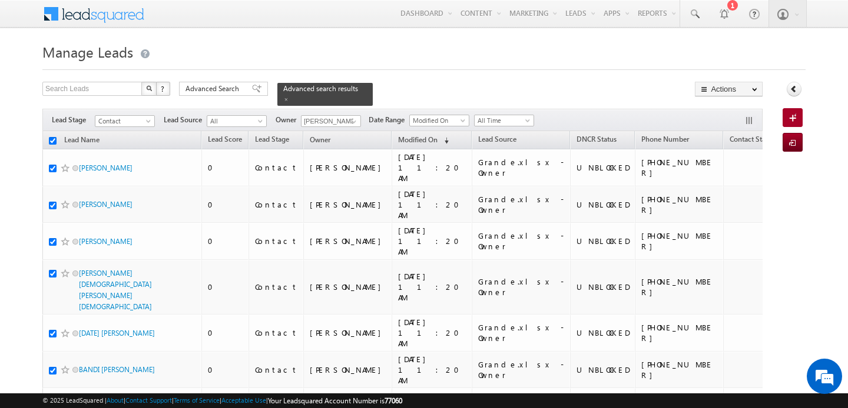
checkbox input "true"
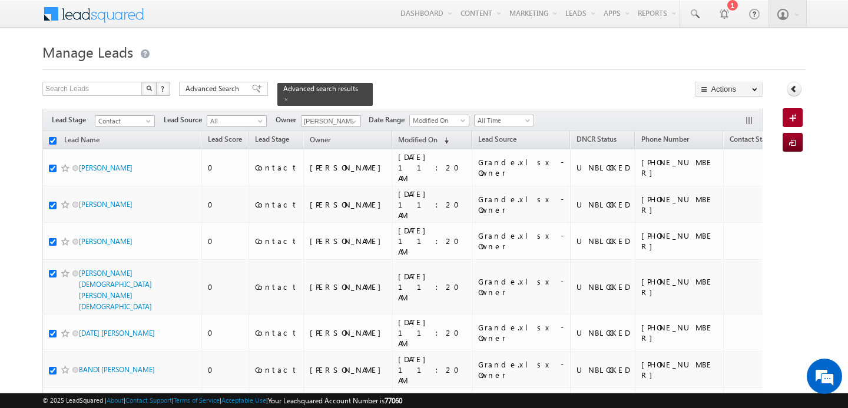
checkbox input "true"
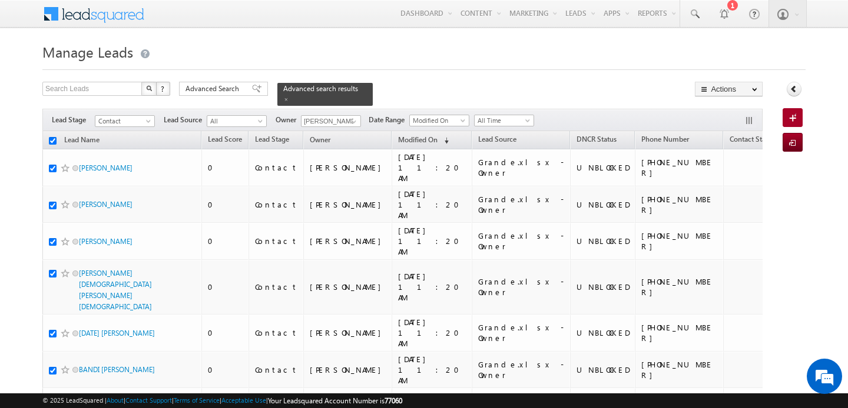
checkbox input "true"
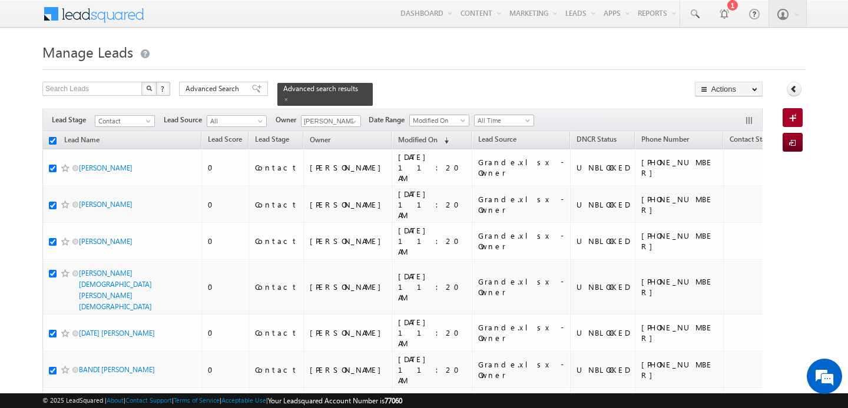
checkbox input "true"
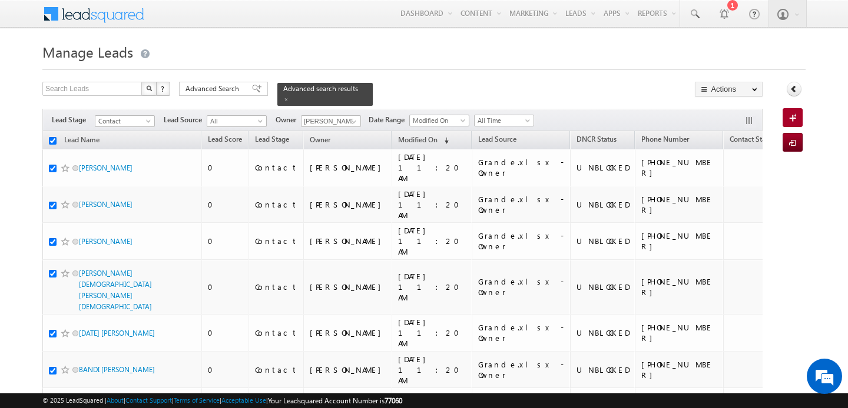
checkbox input "true"
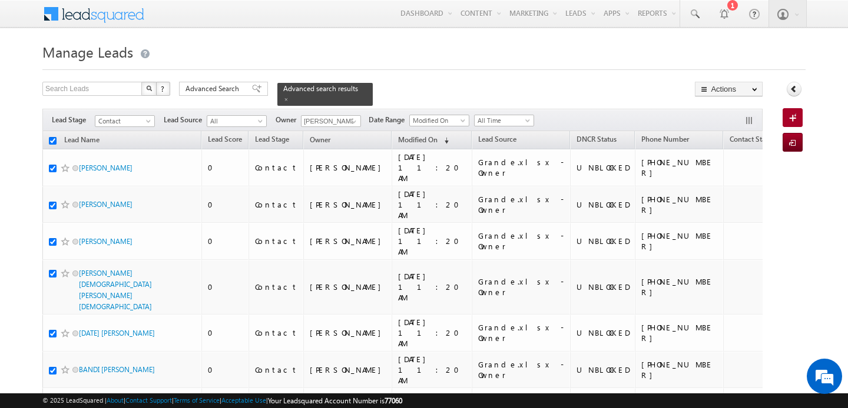
checkbox input "true"
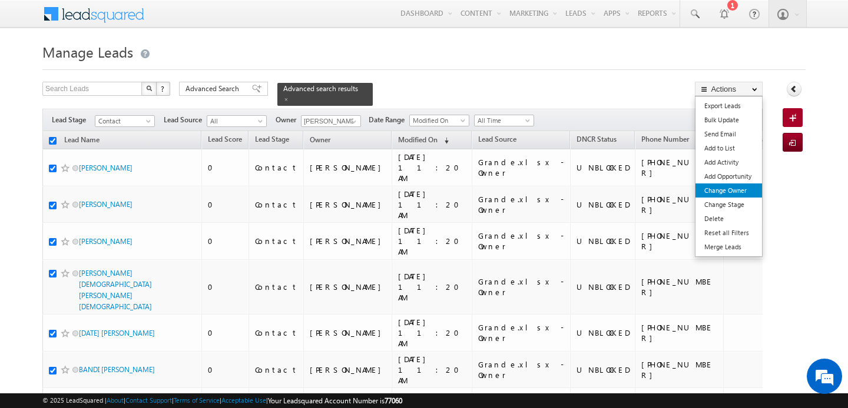
click at [730, 192] on link "Change Owner" at bounding box center [728, 191] width 67 height 14
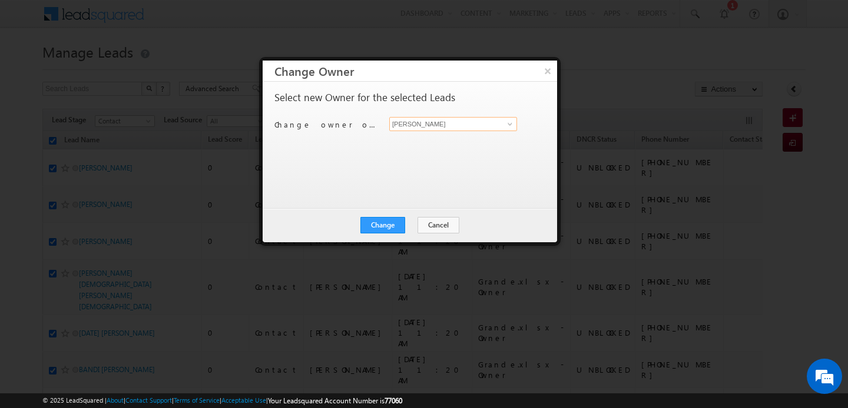
click at [453, 129] on input "[PERSON_NAME]" at bounding box center [453, 124] width 128 height 14
click at [438, 149] on span "swarup.chandradas@indglobal.ae" at bounding box center [447, 147] width 106 height 9
click at [397, 226] on button "Change" at bounding box center [382, 225] width 45 height 16
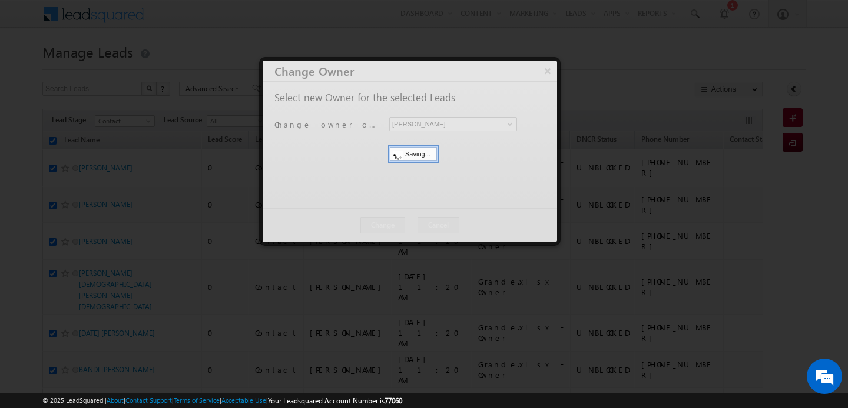
click at [0, 0] on button "Close" at bounding box center [0, 0] width 0 height 0
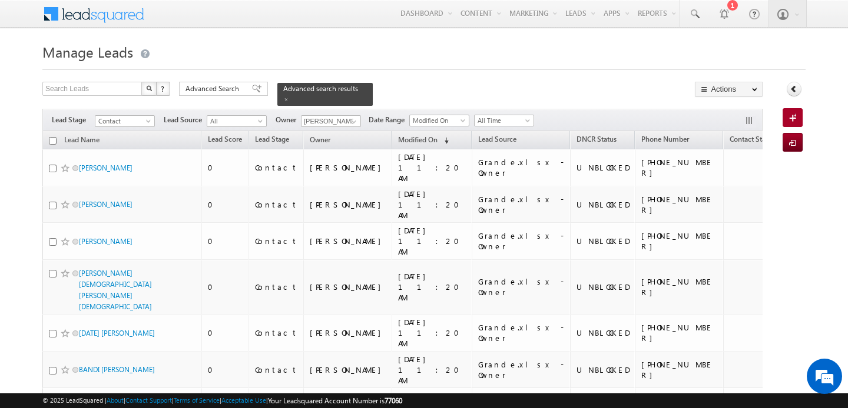
click at [54, 139] on input "checkbox" at bounding box center [53, 141] width 8 height 8
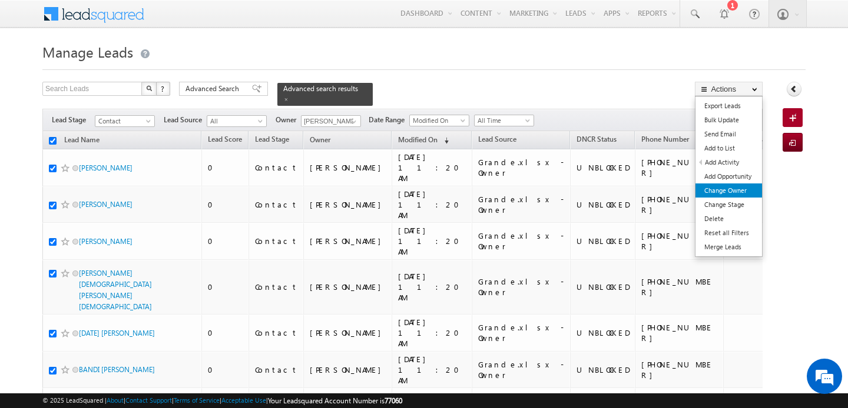
click at [720, 186] on link "Change Owner" at bounding box center [728, 191] width 67 height 14
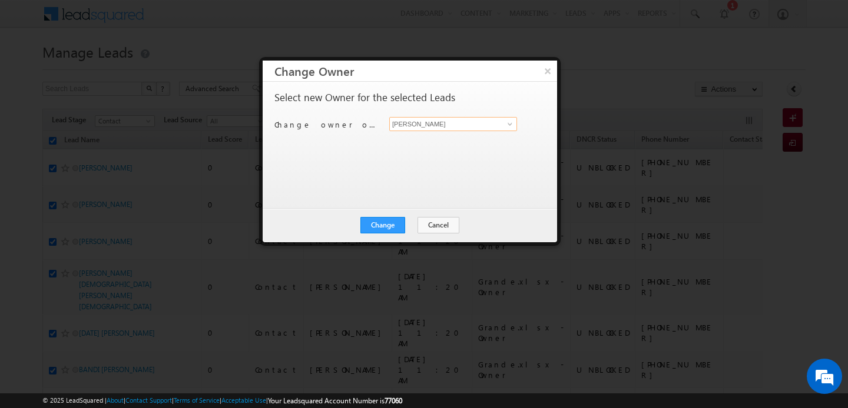
click at [444, 122] on input "[PERSON_NAME]" at bounding box center [453, 124] width 128 height 14
click at [420, 139] on link "Pratyush kuanr pratyush.kuanr@indglobal.ae" at bounding box center [453, 142] width 128 height 22
click at [400, 223] on button "Change" at bounding box center [382, 225] width 45 height 16
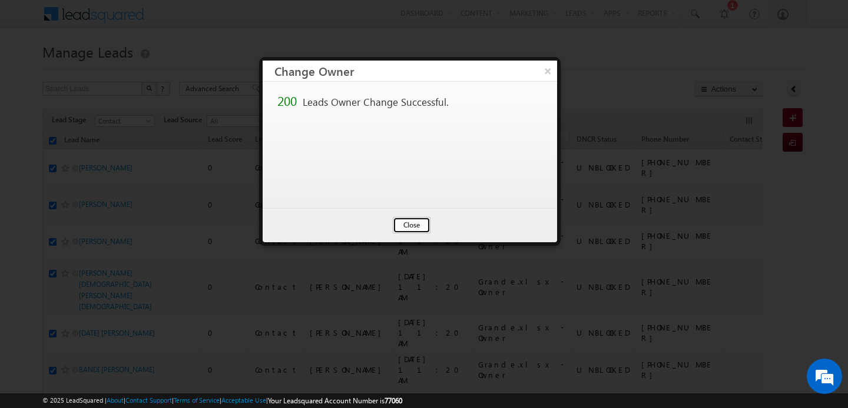
click at [408, 222] on button "Close" at bounding box center [412, 225] width 38 height 16
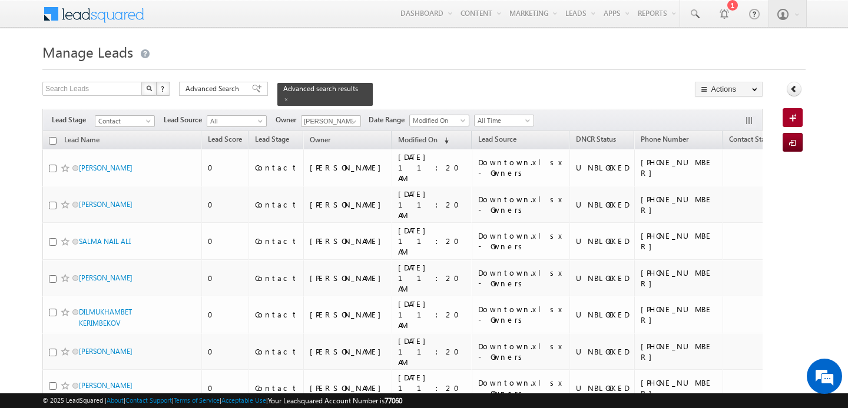
click at [56, 141] on th "Lead Name" at bounding box center [121, 140] width 159 height 18
click at [54, 139] on input "checkbox" at bounding box center [53, 141] width 8 height 8
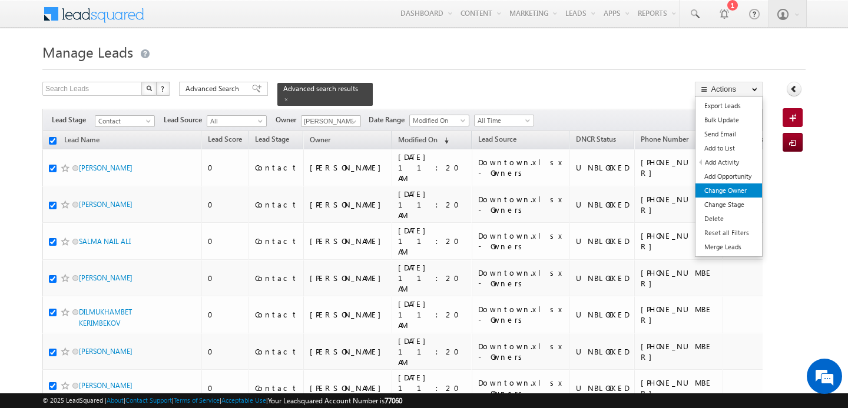
click at [716, 192] on link "Change Owner" at bounding box center [728, 191] width 67 height 14
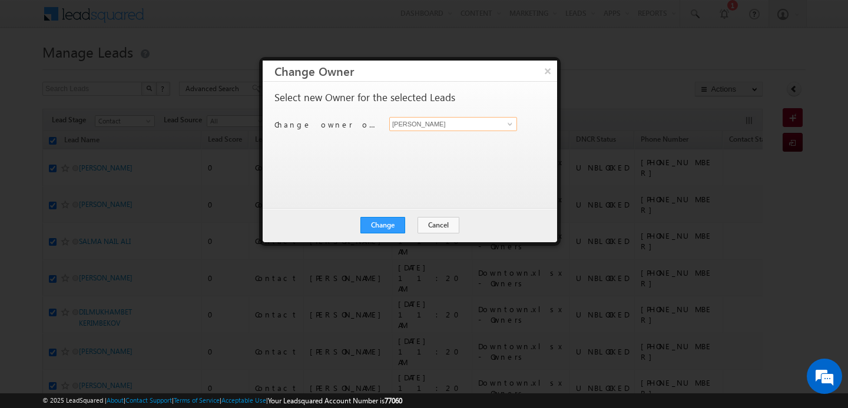
click at [463, 121] on input "[PERSON_NAME]" at bounding box center [453, 124] width 128 height 14
click at [445, 148] on span "manish.ahirwar@indglobal.ae" at bounding box center [447, 147] width 106 height 9
click at [405, 225] on button "Change" at bounding box center [382, 225] width 45 height 16
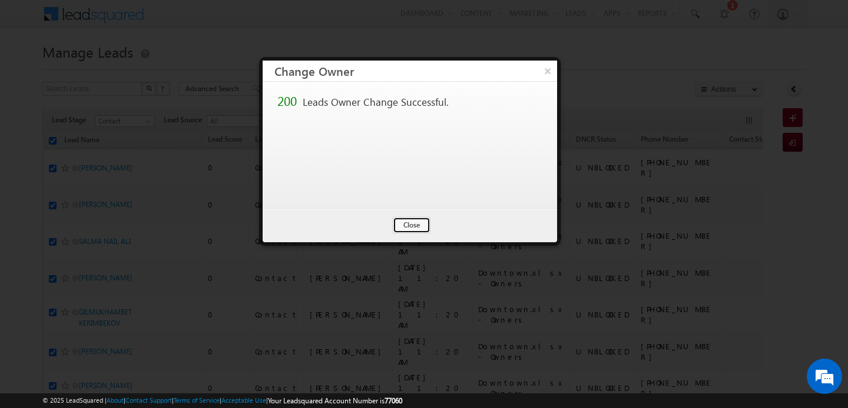
click at [406, 225] on button "Close" at bounding box center [412, 225] width 38 height 16
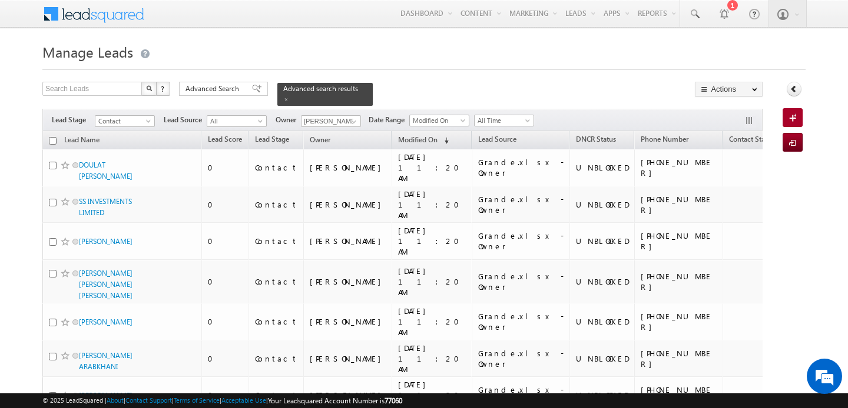
click at [54, 139] on input "checkbox" at bounding box center [53, 141] width 8 height 8
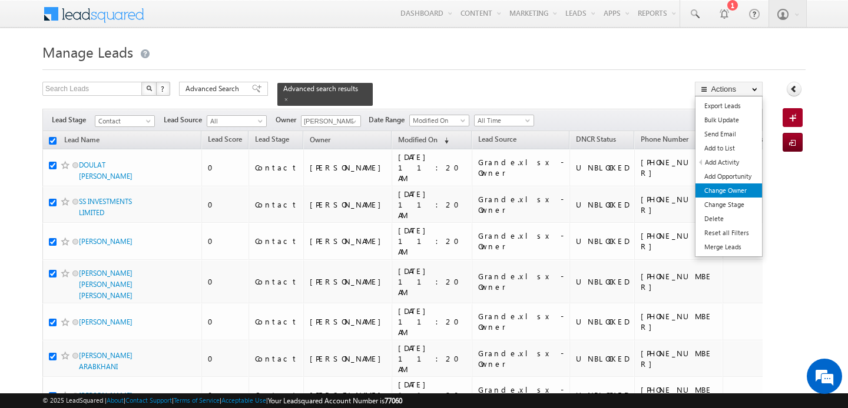
click at [732, 188] on link "Change Owner" at bounding box center [728, 191] width 67 height 14
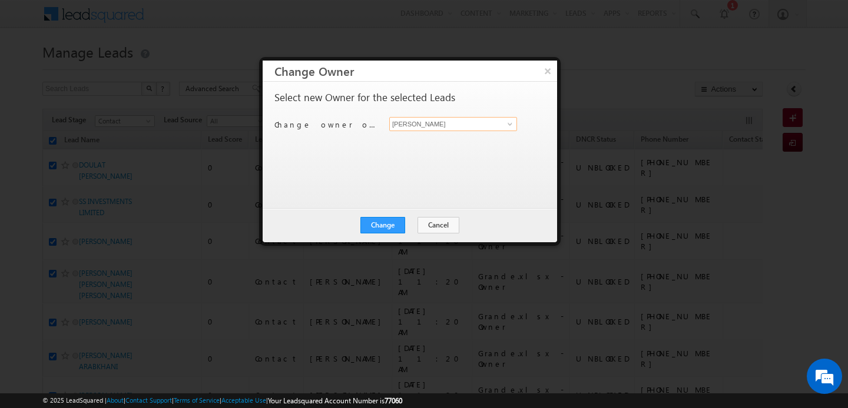
click at [471, 127] on input "[PERSON_NAME]" at bounding box center [453, 124] width 128 height 14
click at [466, 147] on span "shubhamdutta.tripathi@indglobal.ae" at bounding box center [447, 147] width 106 height 9
click at [400, 220] on button "Change" at bounding box center [382, 225] width 45 height 16
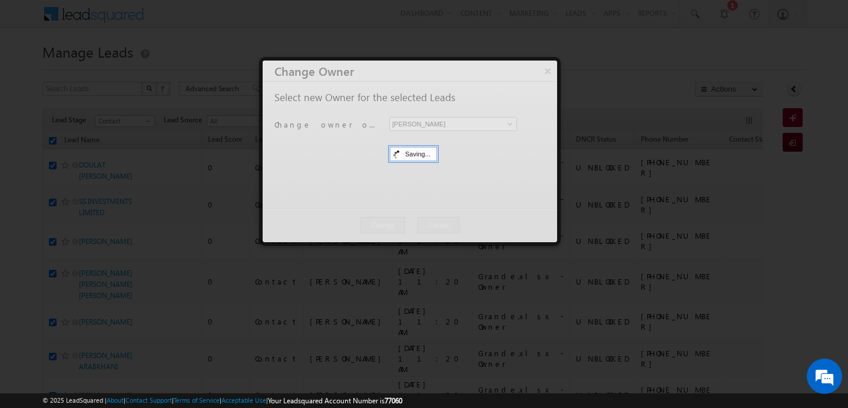
click at [400, 224] on div at bounding box center [409, 152] width 294 height 182
click at [0, 0] on button "Close" at bounding box center [0, 0] width 0 height 0
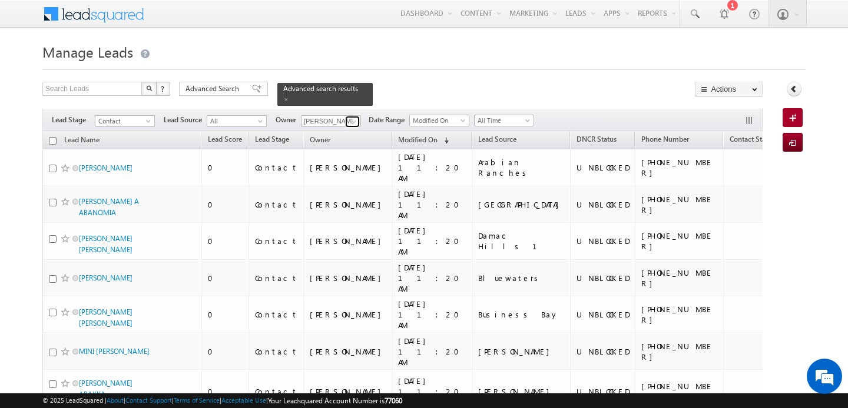
click at [347, 121] on link at bounding box center [352, 122] width 15 height 12
click at [344, 136] on link "Swarup Chandradas swarup.chandradas@indglobal.ae" at bounding box center [360, 138] width 118 height 22
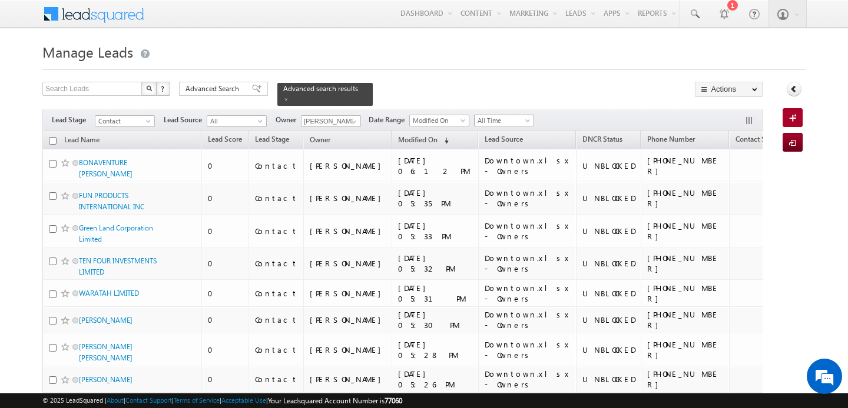
click at [508, 117] on span "All Time" at bounding box center [502, 120] width 56 height 11
click at [494, 172] on link "Today" at bounding box center [499, 170] width 59 height 11
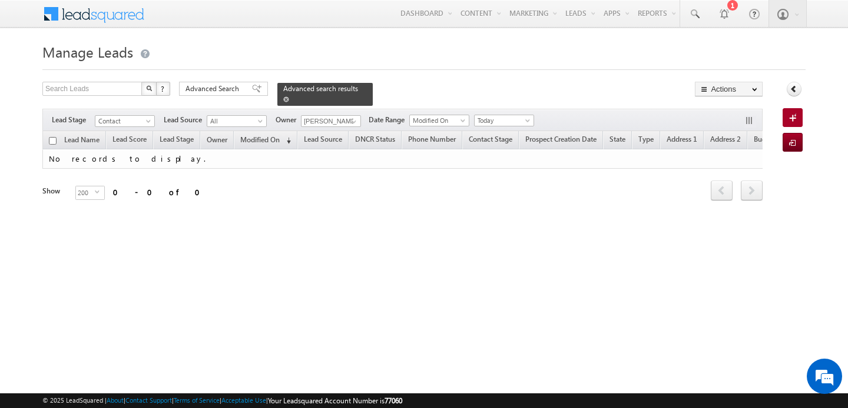
click at [283, 99] on span at bounding box center [286, 100] width 6 height 6
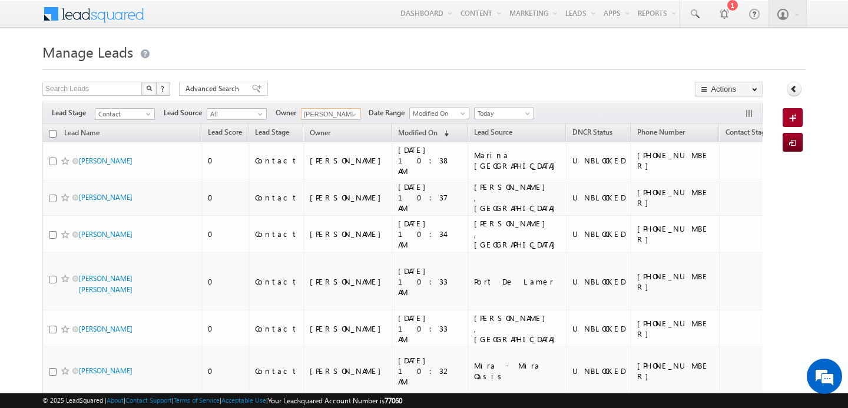
click at [331, 110] on input "[PERSON_NAME]" at bounding box center [331, 114] width 60 height 12
click at [330, 128] on link "Ankit Singh ankitkumar.singh@indglobal.ae" at bounding box center [360, 130] width 118 height 22
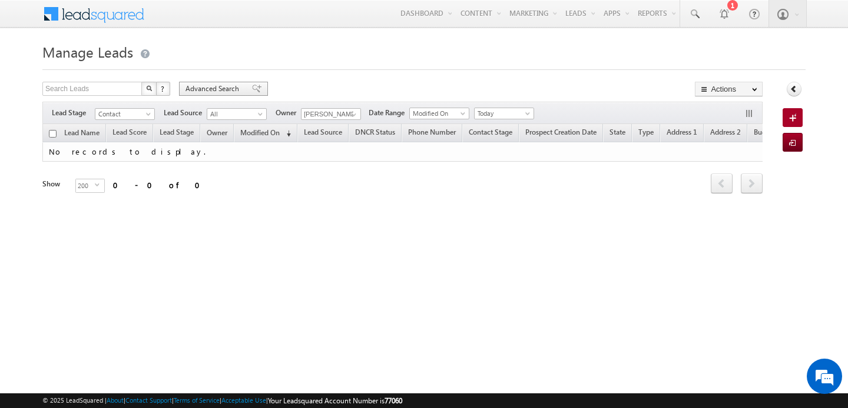
click at [224, 87] on span "Advanced Search" at bounding box center [213, 89] width 57 height 11
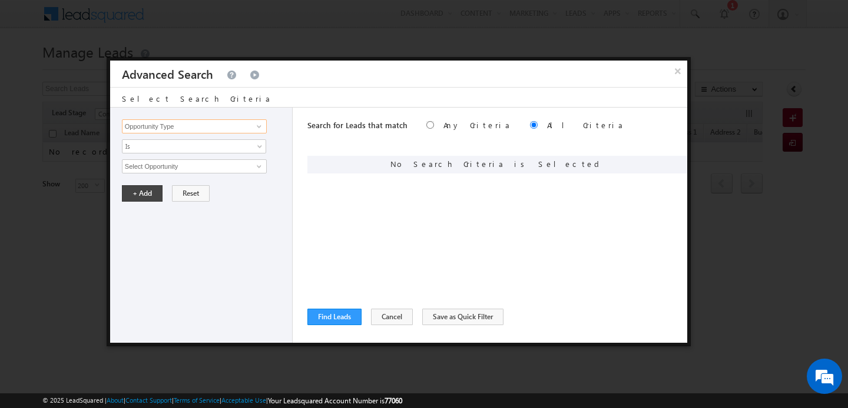
click at [222, 122] on input "Opportunity Type" at bounding box center [194, 126] width 145 height 14
click at [214, 144] on li "Lead" at bounding box center [194, 139] width 144 height 11
click at [198, 147] on link "DNCR Status" at bounding box center [194, 151] width 145 height 14
click at [198, 147] on span "Is" at bounding box center [186, 146] width 128 height 11
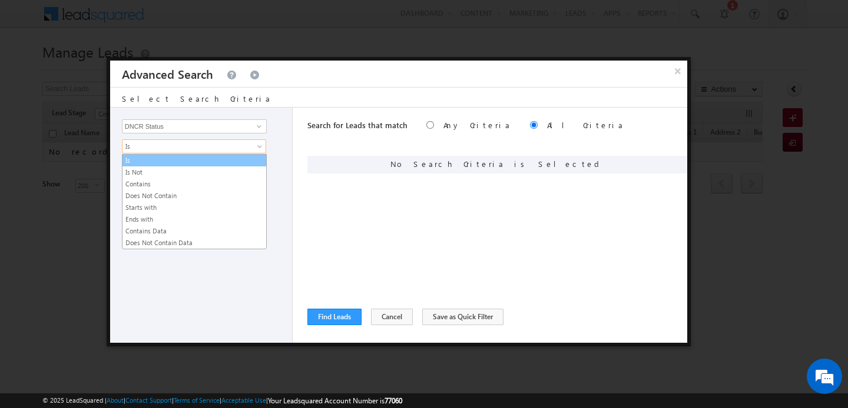
click at [192, 155] on li "Is" at bounding box center [194, 161] width 144 height 12
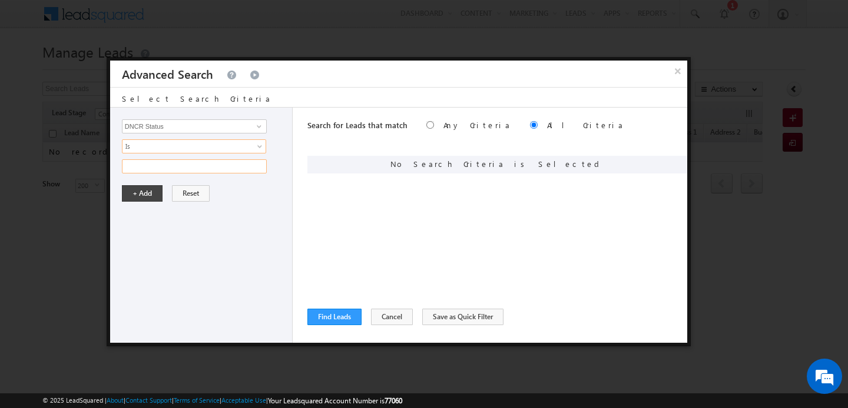
click at [192, 167] on input "text" at bounding box center [194, 166] width 145 height 14
click at [144, 194] on button "+ Add" at bounding box center [142, 193] width 41 height 16
click at [330, 313] on button "Find Leads" at bounding box center [334, 317] width 54 height 16
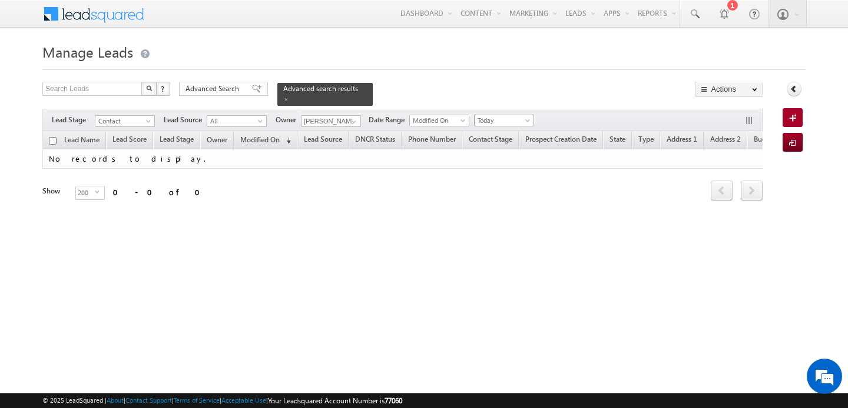
click at [511, 116] on span "Today" at bounding box center [502, 120] width 56 height 11
click at [491, 132] on link "All Time" at bounding box center [499, 133] width 59 height 11
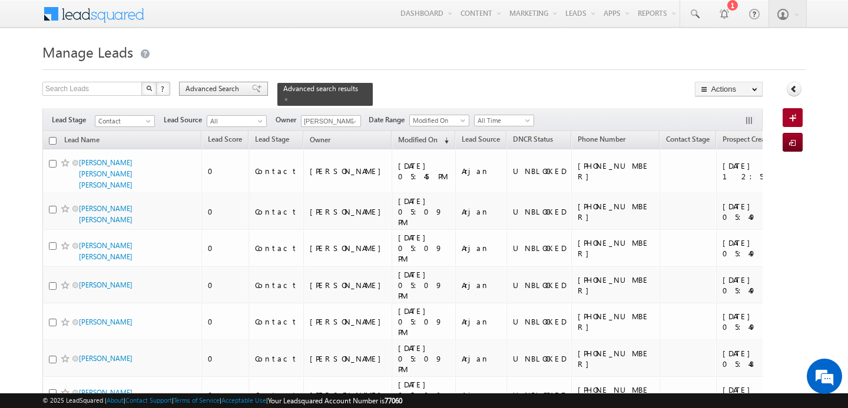
click at [201, 88] on span "Advanced Search" at bounding box center [213, 89] width 57 height 11
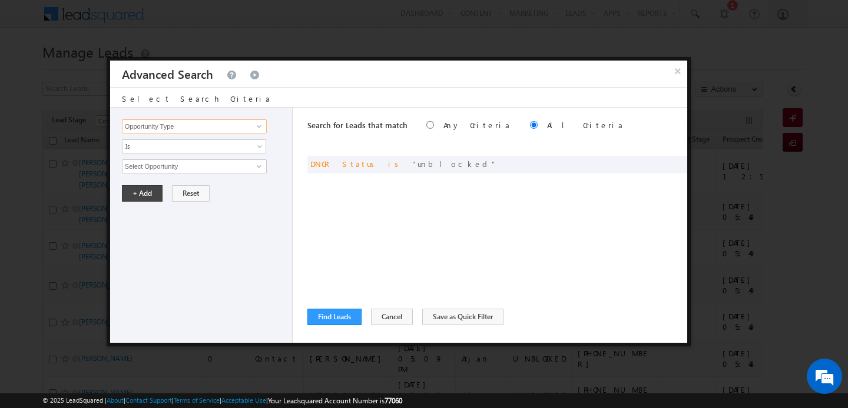
click at [186, 124] on input "Opportunity Type" at bounding box center [194, 126] width 145 height 14
click at [172, 148] on link "Focus Project" at bounding box center [194, 151] width 145 height 14
click at [170, 149] on span "Is" at bounding box center [186, 146] width 128 height 11
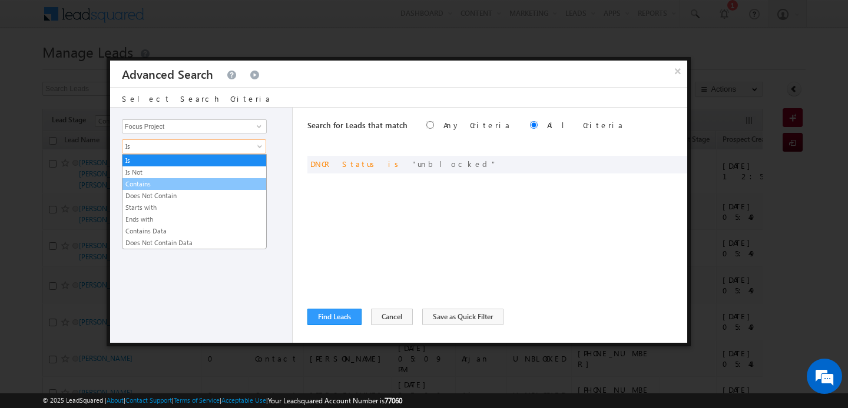
click at [172, 185] on link "Contains" at bounding box center [194, 184] width 144 height 11
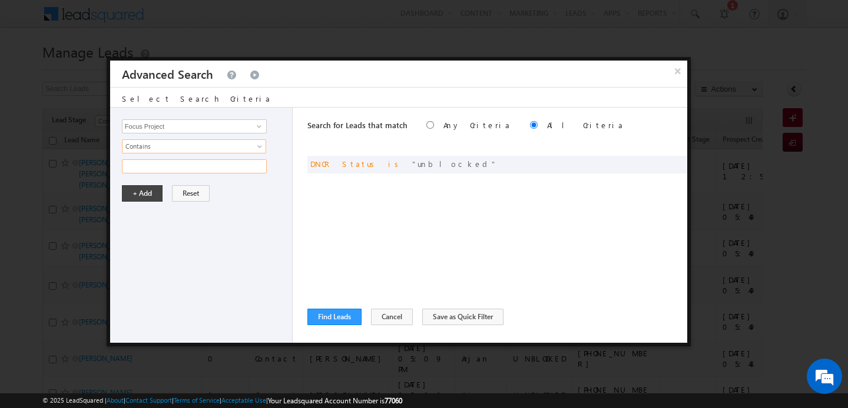
click at [162, 171] on input "text" at bounding box center [194, 166] width 145 height 14
click at [141, 194] on button "+ Add" at bounding box center [142, 193] width 41 height 16
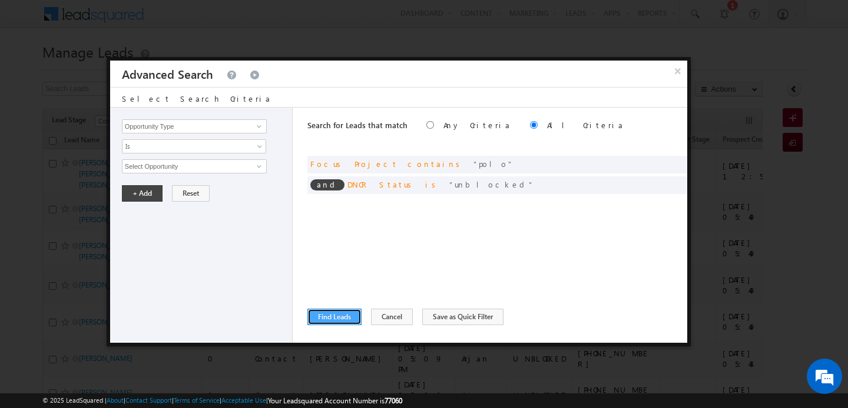
click at [344, 315] on button "Find Leads" at bounding box center [334, 317] width 54 height 16
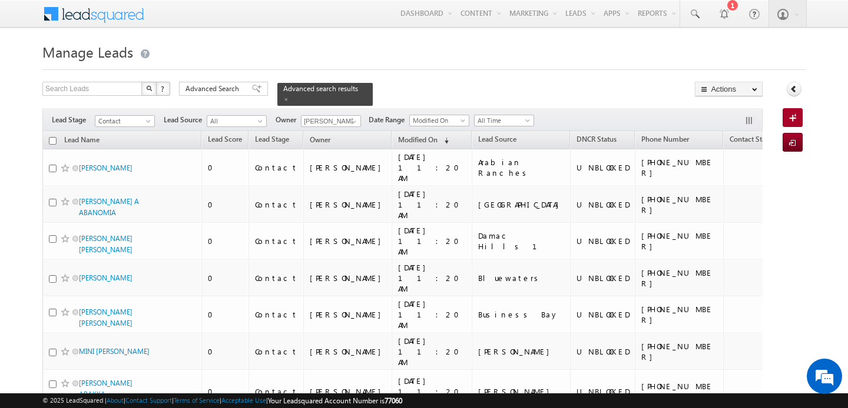
click at [54, 138] on input "checkbox" at bounding box center [53, 141] width 8 height 8
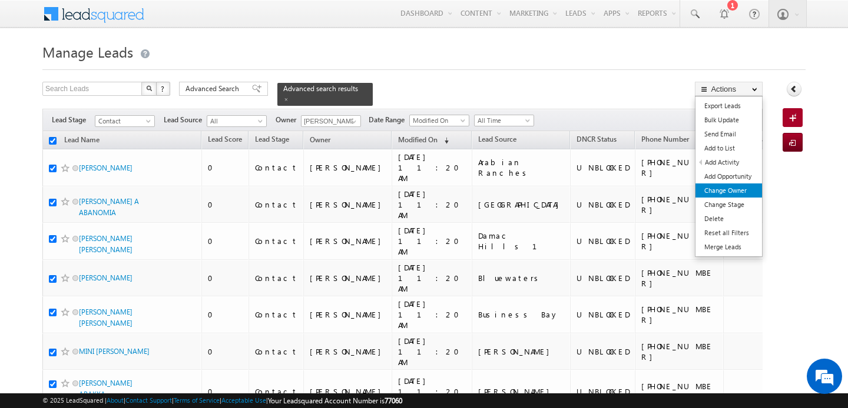
click at [739, 185] on link "Change Owner" at bounding box center [728, 191] width 67 height 14
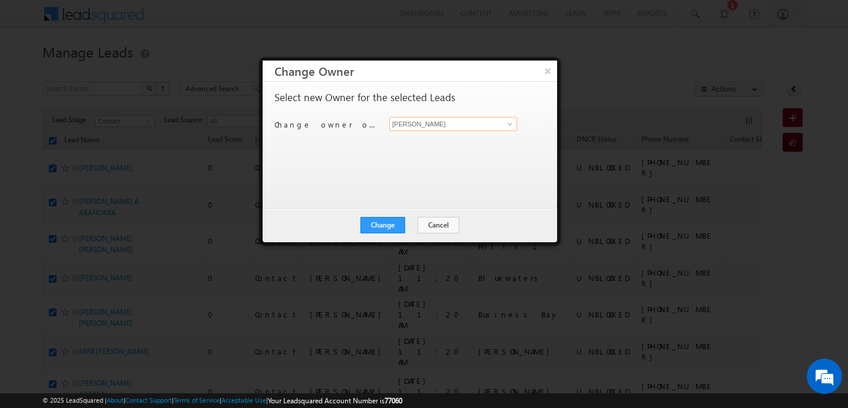
click at [413, 128] on input "[PERSON_NAME]" at bounding box center [453, 124] width 128 height 14
click at [406, 144] on span "swarup.chandradas@indglobal.ae" at bounding box center [447, 147] width 106 height 9
click at [388, 231] on button "Change" at bounding box center [382, 225] width 45 height 16
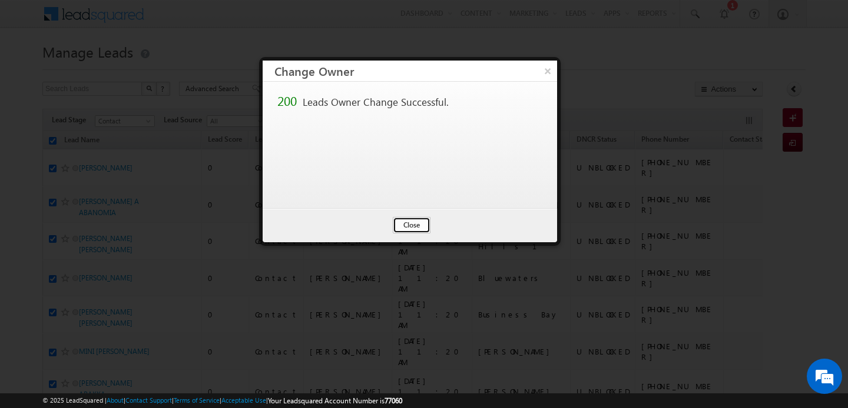
click at [406, 225] on button "Close" at bounding box center [412, 225] width 38 height 16
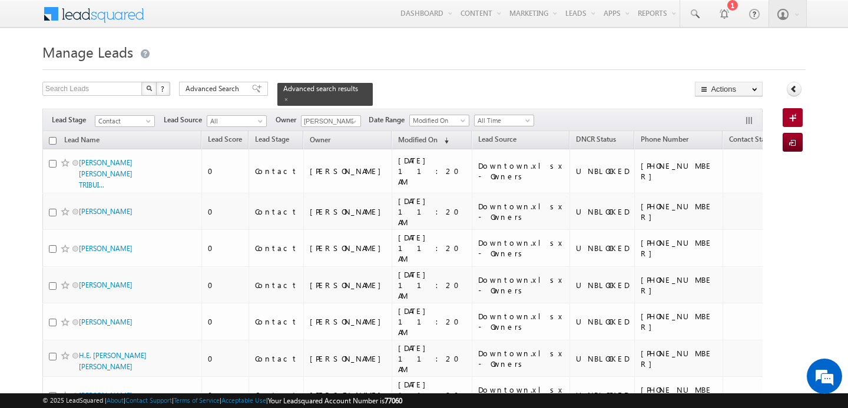
click at [461, 83] on div "Search Leads X ? 1300 results found Advanced Search Advanced Search Advanced se…" at bounding box center [402, 94] width 720 height 24
click at [207, 51] on h1 "Manage Leads" at bounding box center [423, 50] width 763 height 23
